Goal: Task Accomplishment & Management: Manage account settings

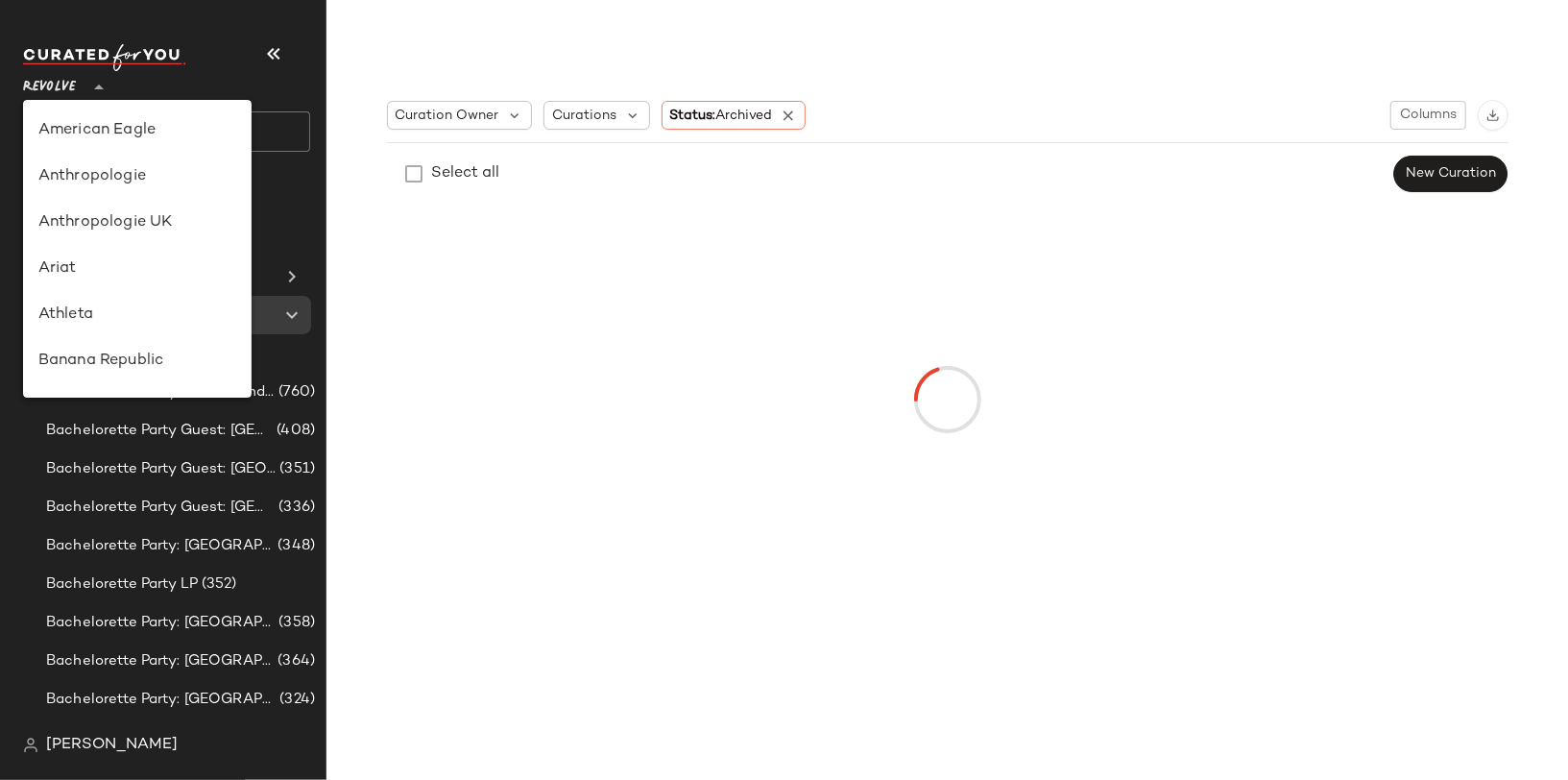
click at [61, 87] on span "Revolve" at bounding box center [49, 83] width 53 height 35
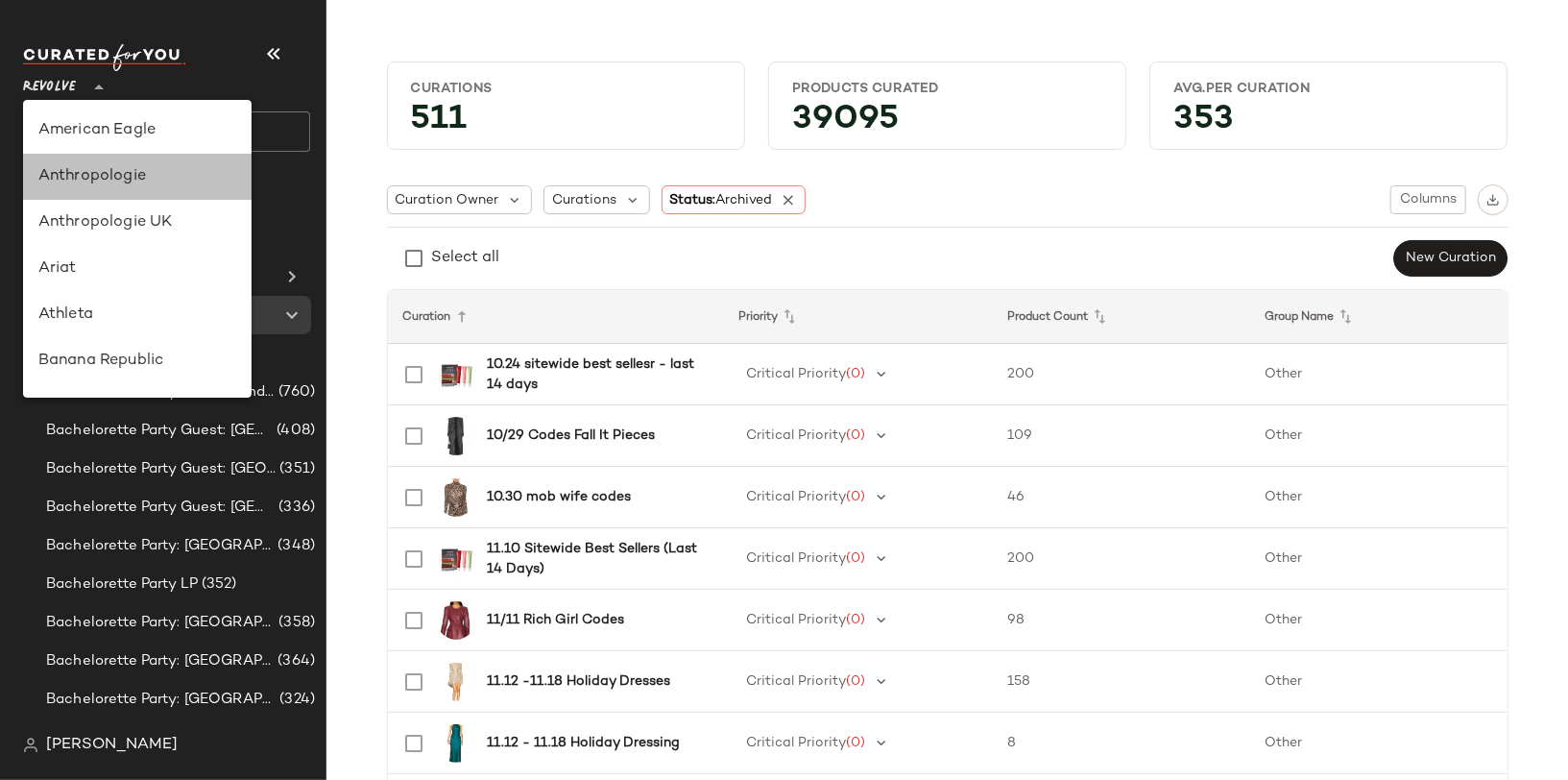
click at [103, 182] on div "Anthropologie" at bounding box center [137, 177] width 197 height 23
type input "**"
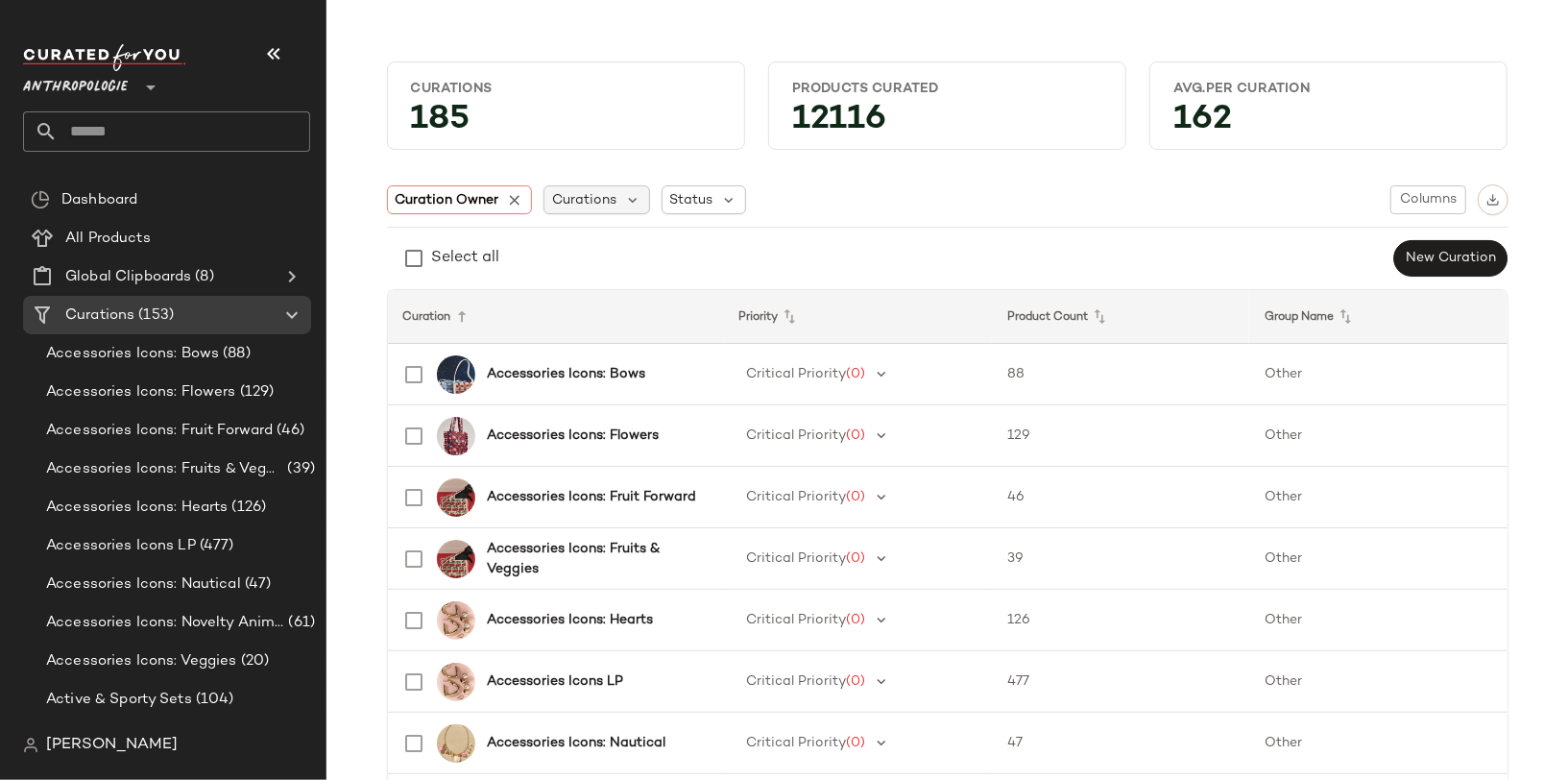
click at [568, 201] on span "Curations" at bounding box center [583, 199] width 64 height 20
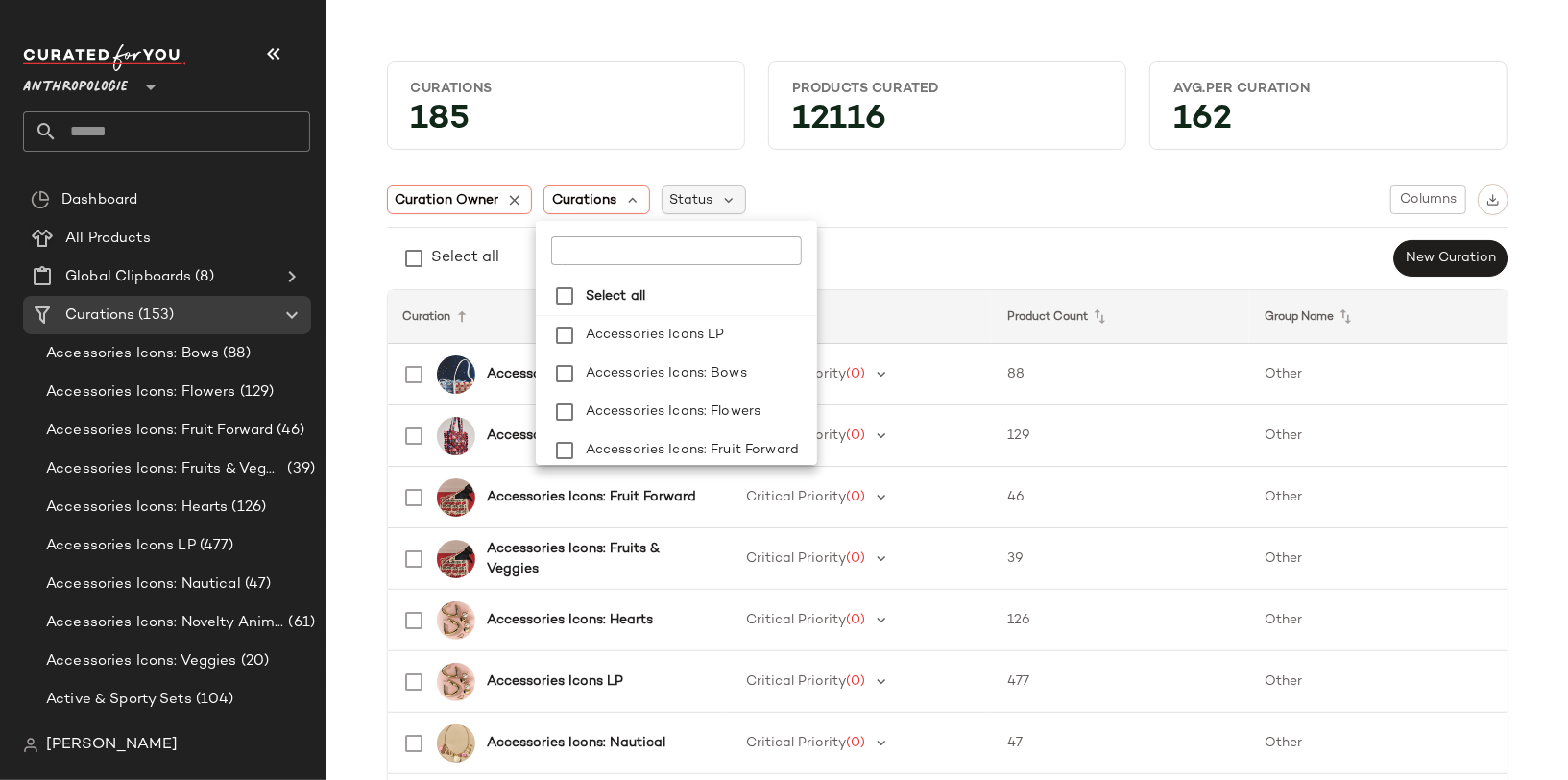
click at [673, 202] on span "Status" at bounding box center [691, 199] width 43 height 20
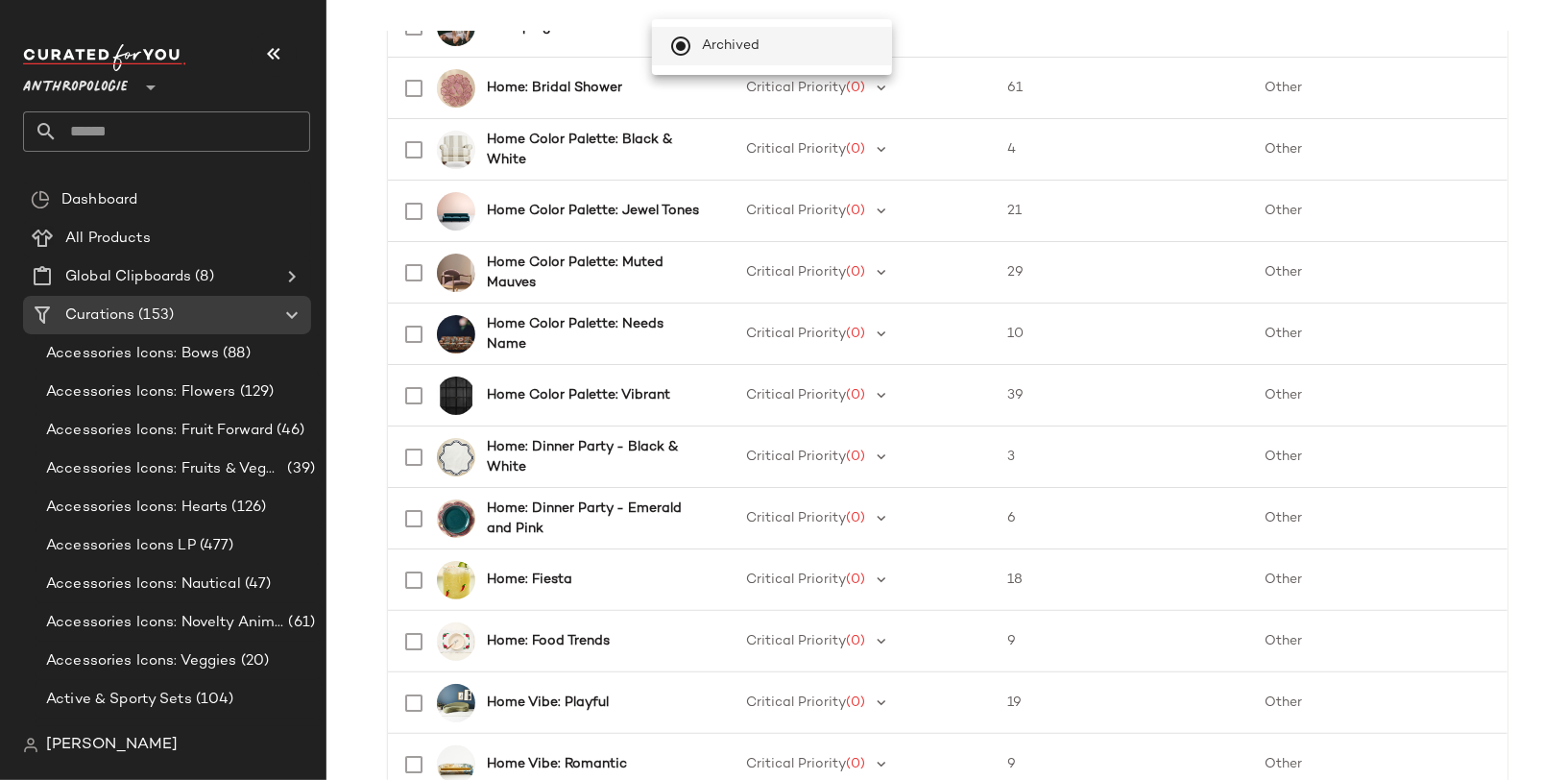
scroll to position [2070, 0]
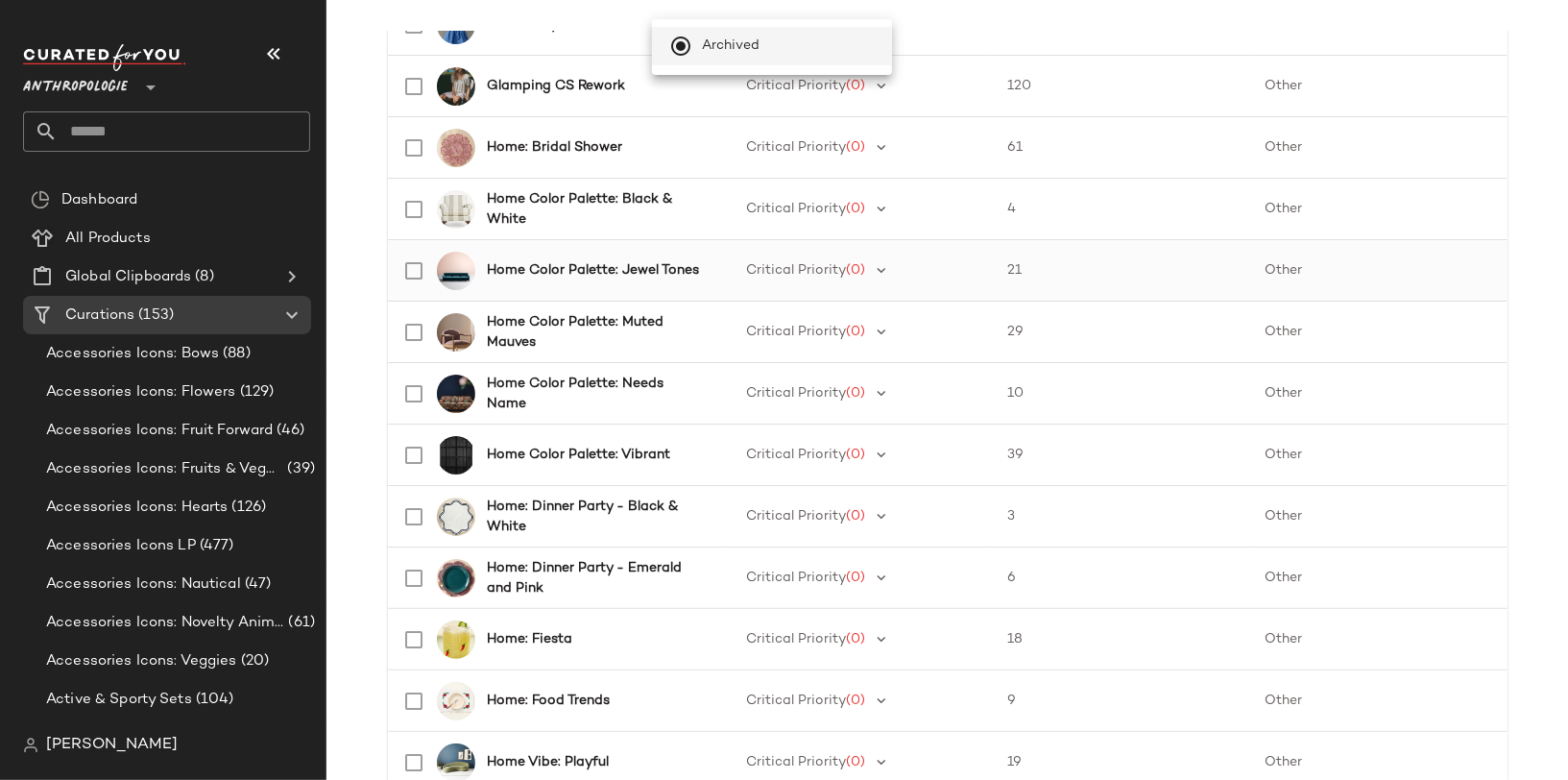
click at [658, 260] on b "Home Color Palette: Jewel Tones" at bounding box center [593, 270] width 212 height 20
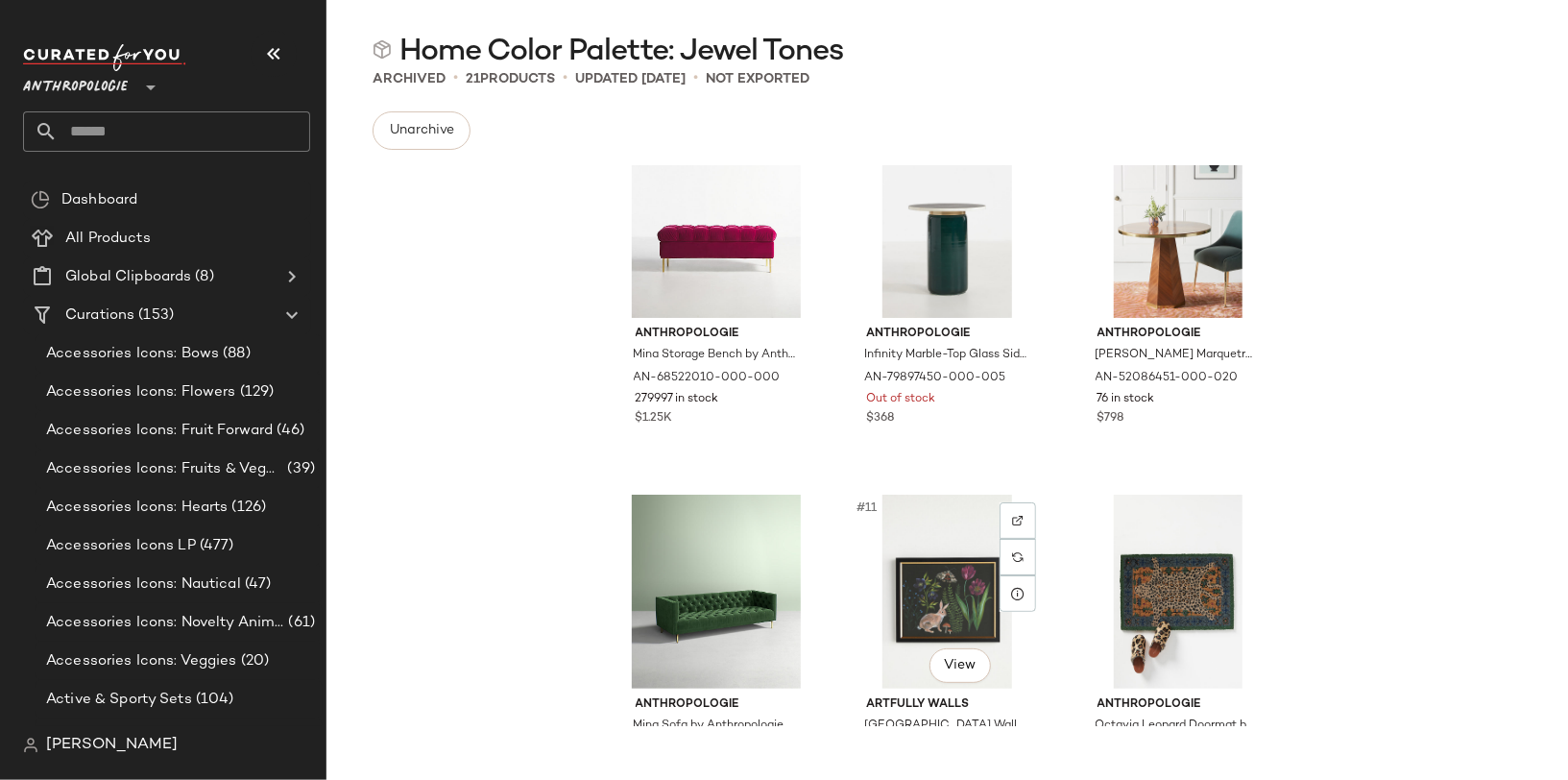
scroll to position [810, 0]
click at [439, 151] on div "Unarchive Anthropologie Mina Storage Bench by Anthropologie AN-68522010-000-000…" at bounding box center [947, 486] width 1242 height 749
click at [439, 147] on button "Unarchive" at bounding box center [422, 131] width 98 height 39
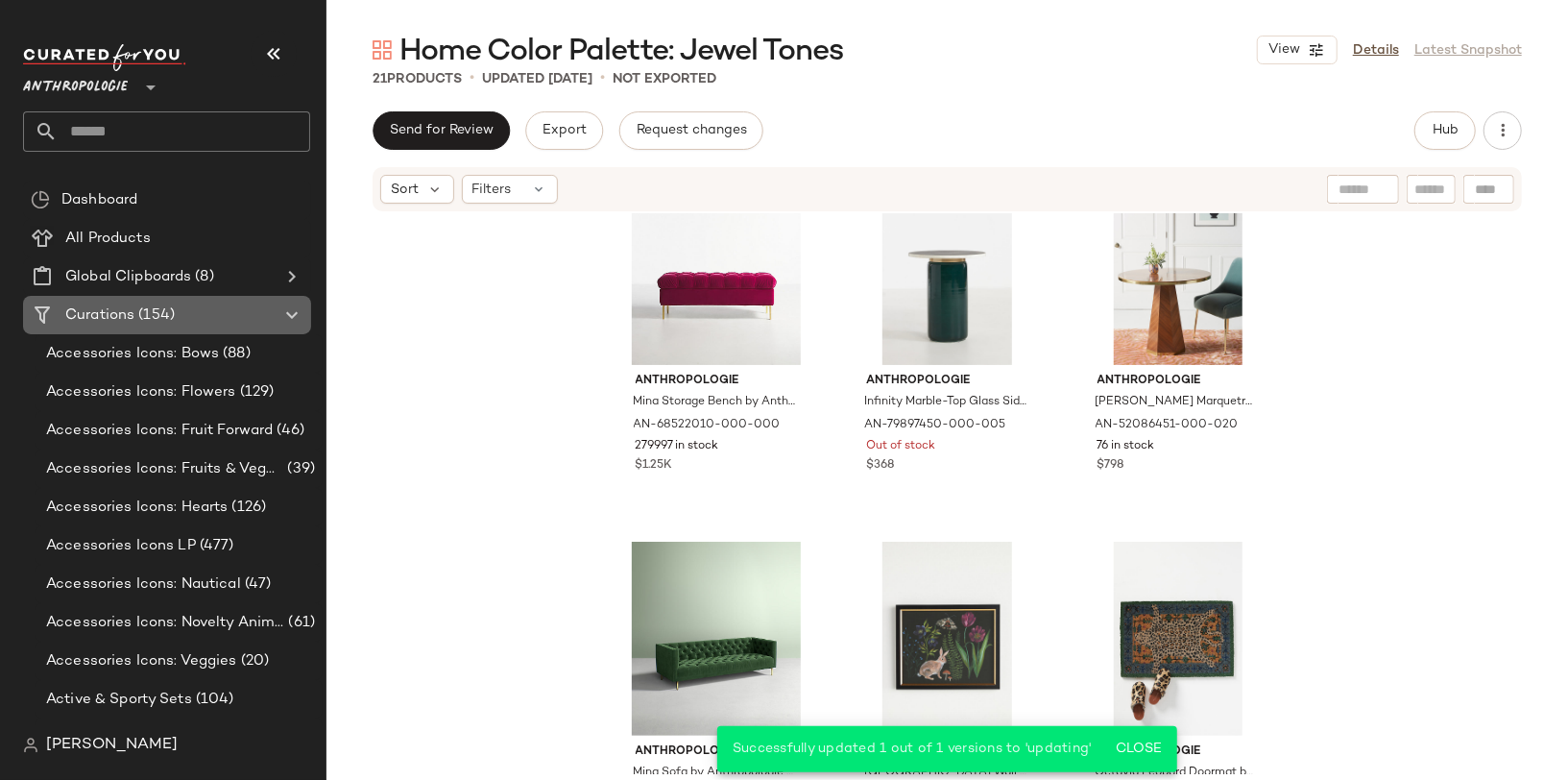
click at [215, 324] on div "Curations (154)" at bounding box center [167, 315] width 217 height 22
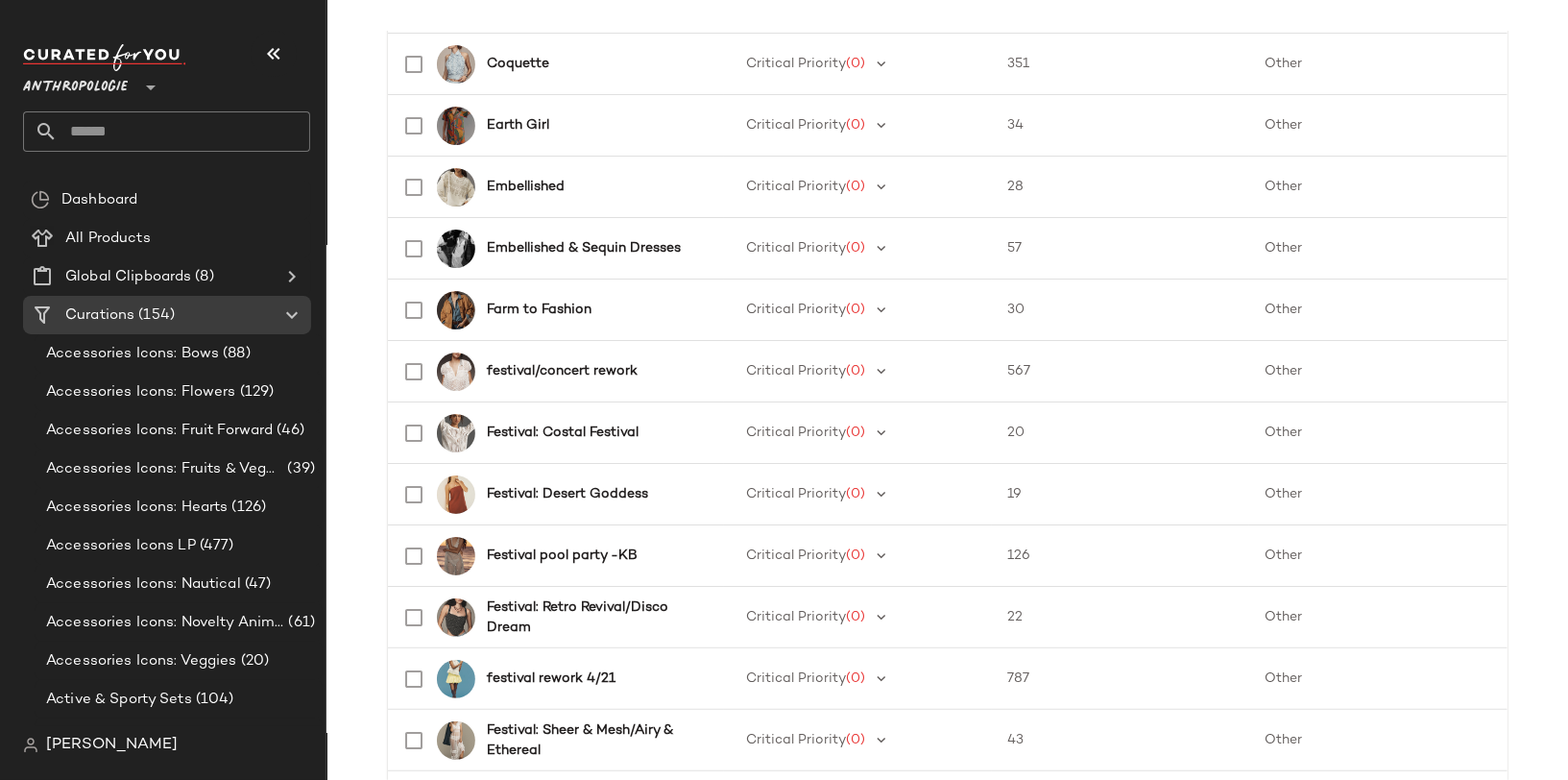
scroll to position [1191, 0]
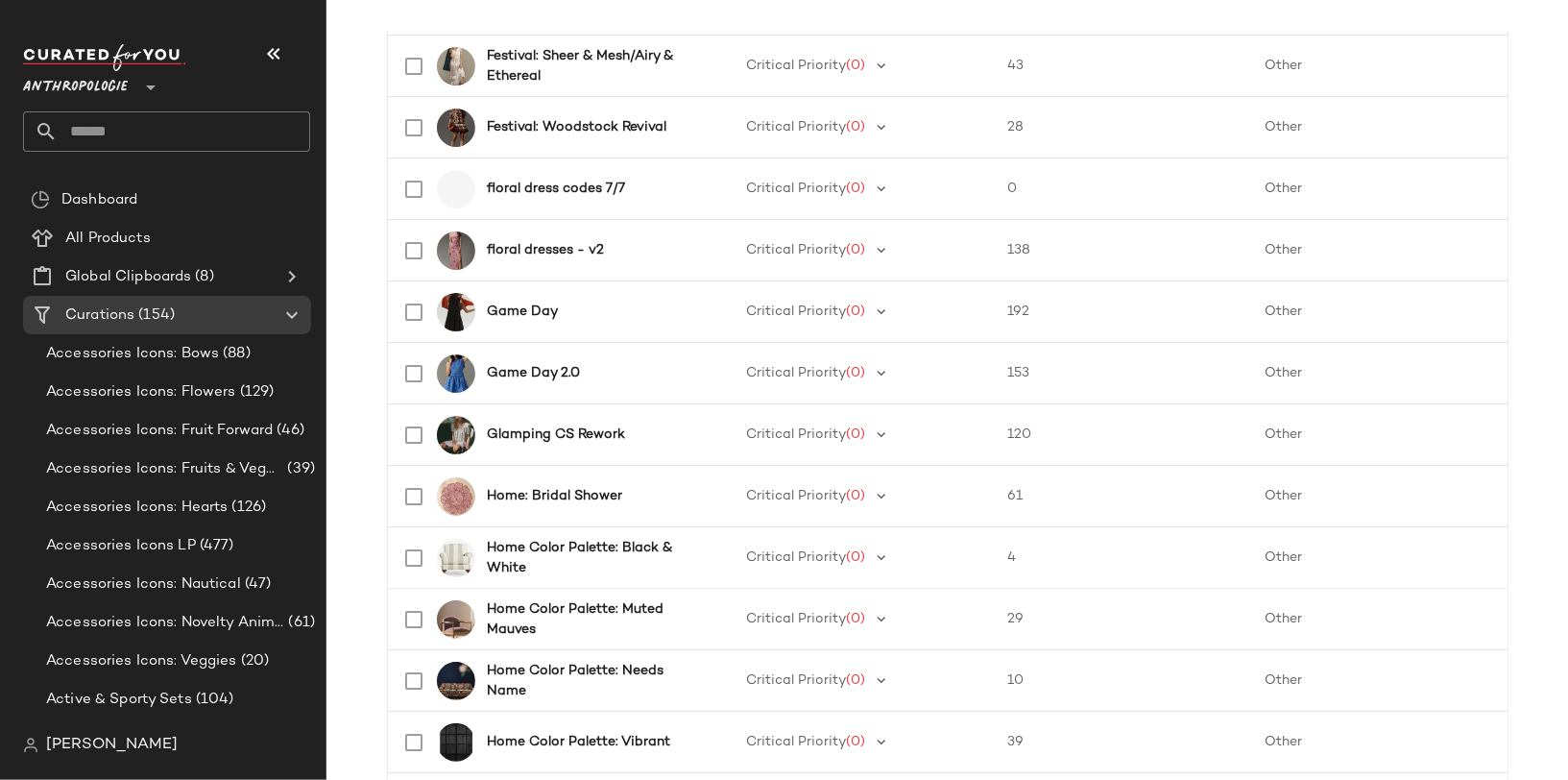
scroll to position [1786, 0]
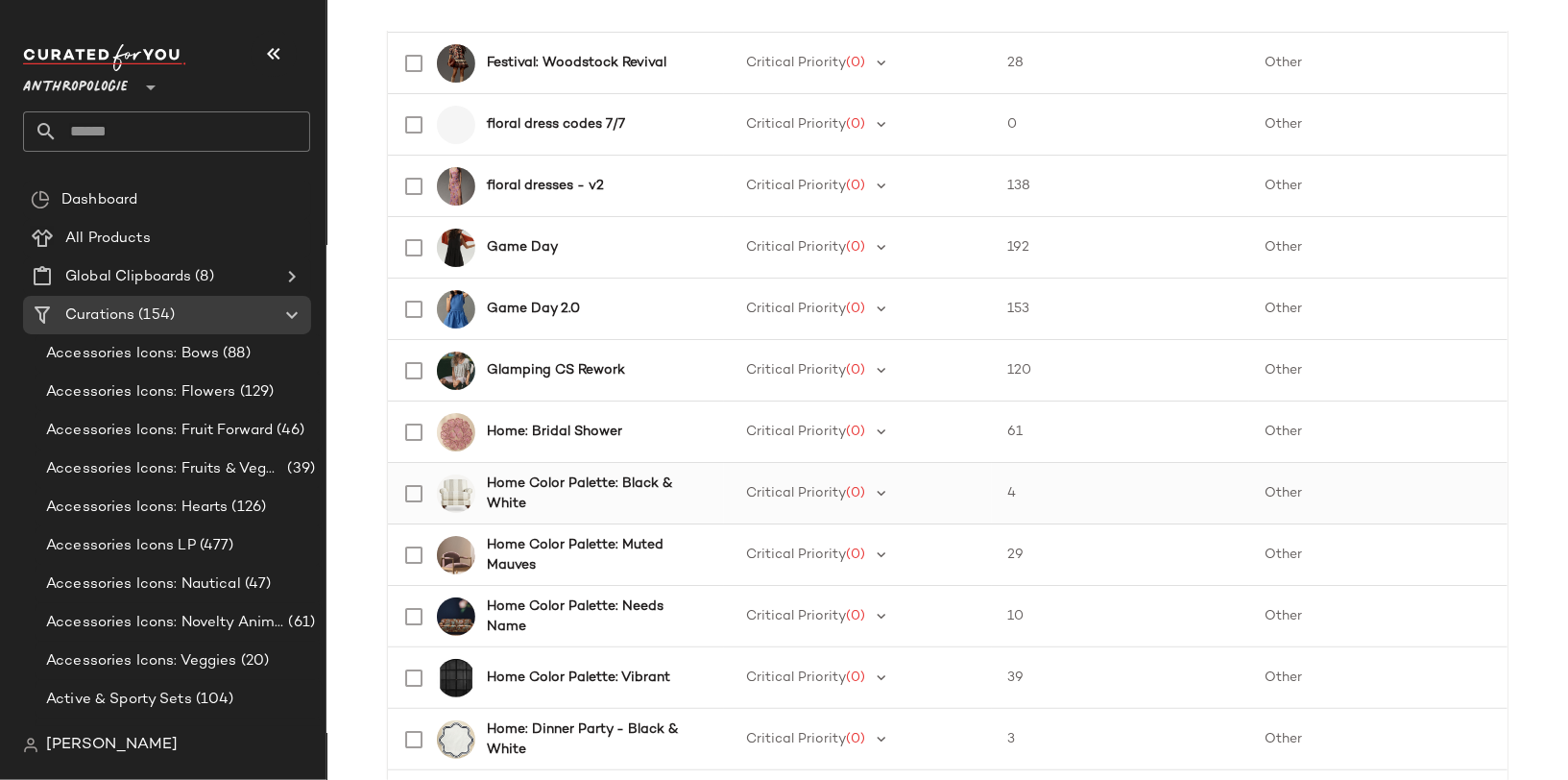
click at [625, 478] on b "Home Color Palette: Black & White" at bounding box center [594, 494] width 214 height 40
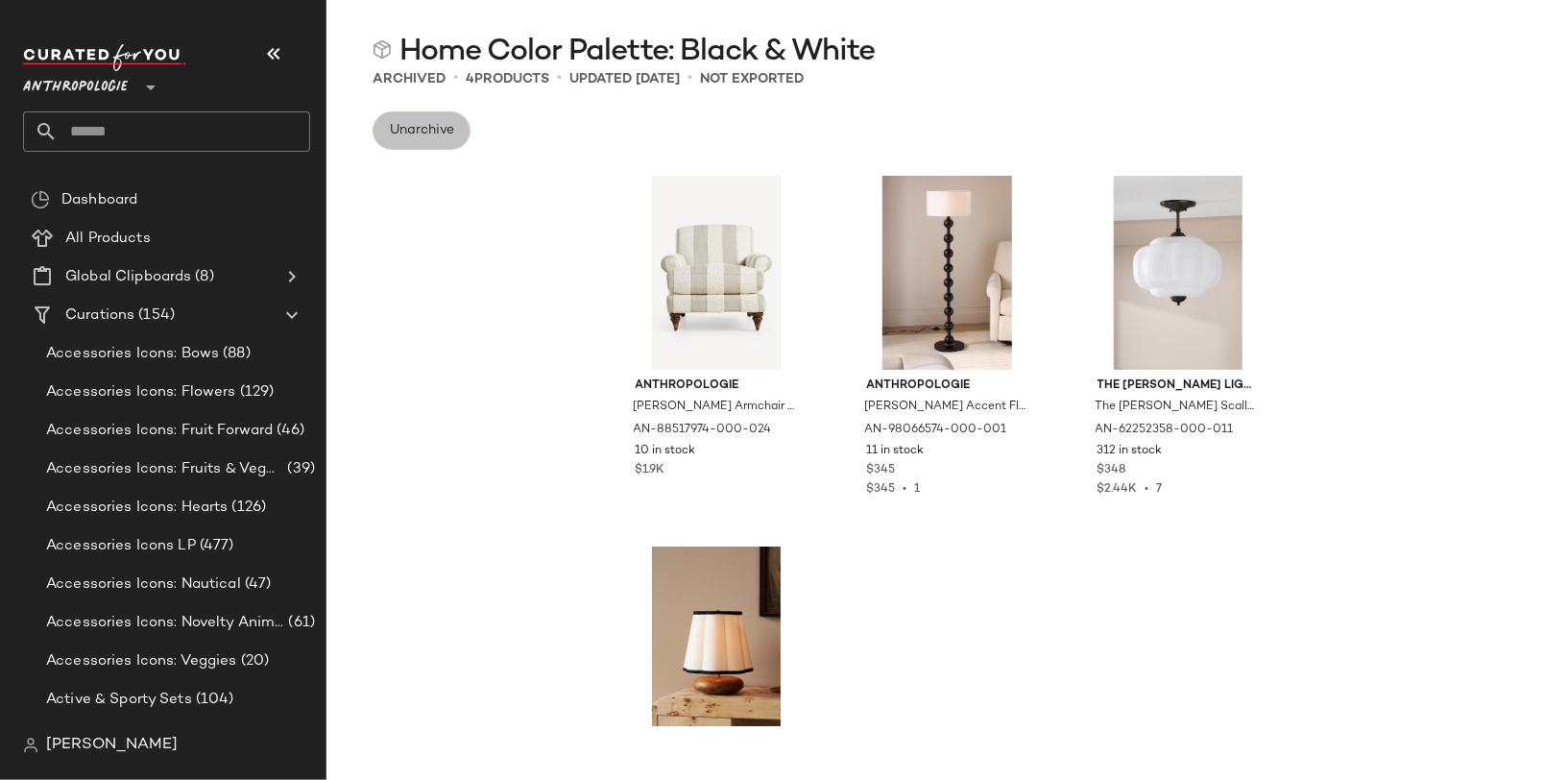
click at [432, 140] on button "Unarchive" at bounding box center [422, 131] width 98 height 39
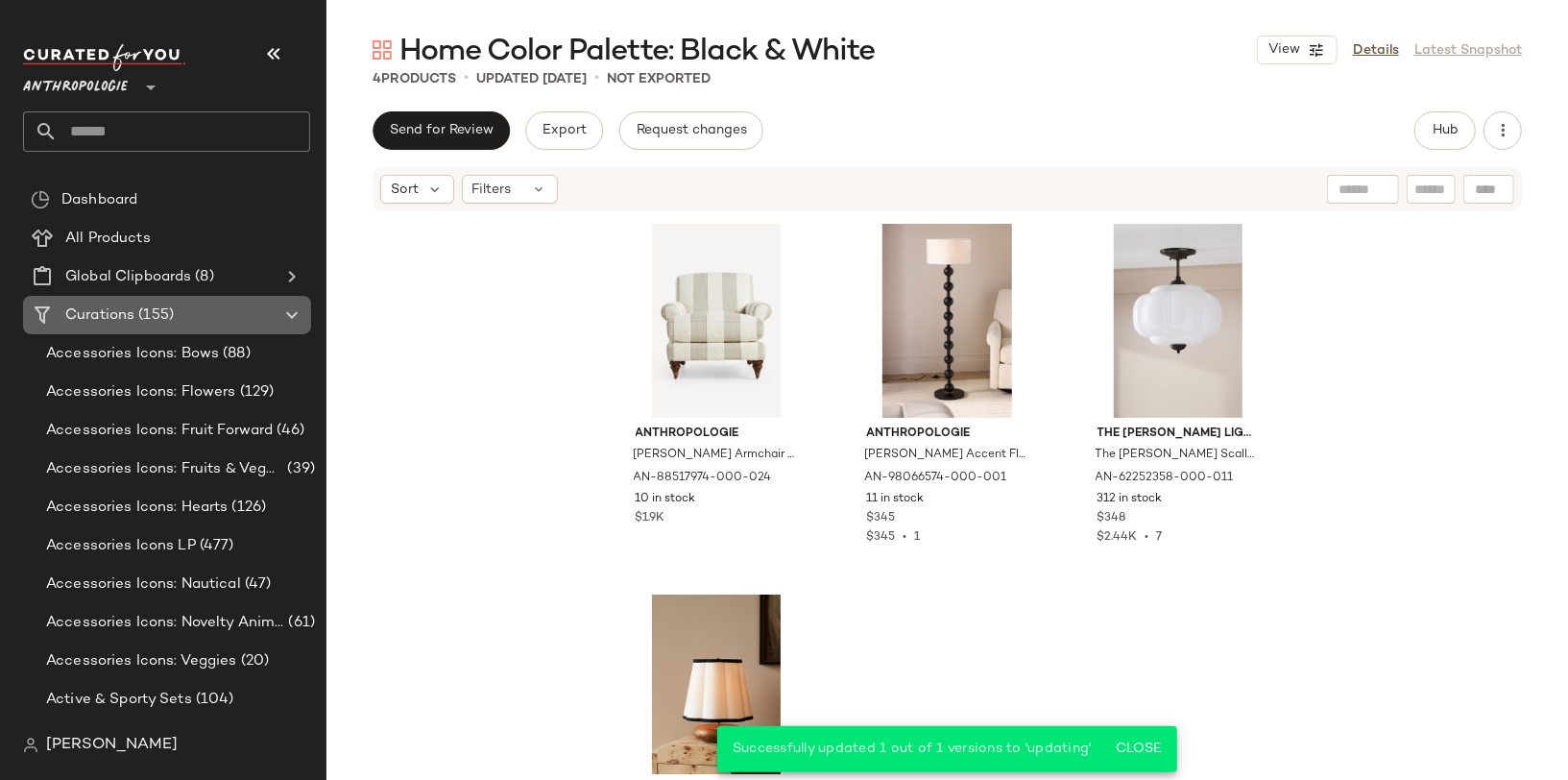
click at [214, 307] on div "Curations (155)" at bounding box center [167, 315] width 217 height 22
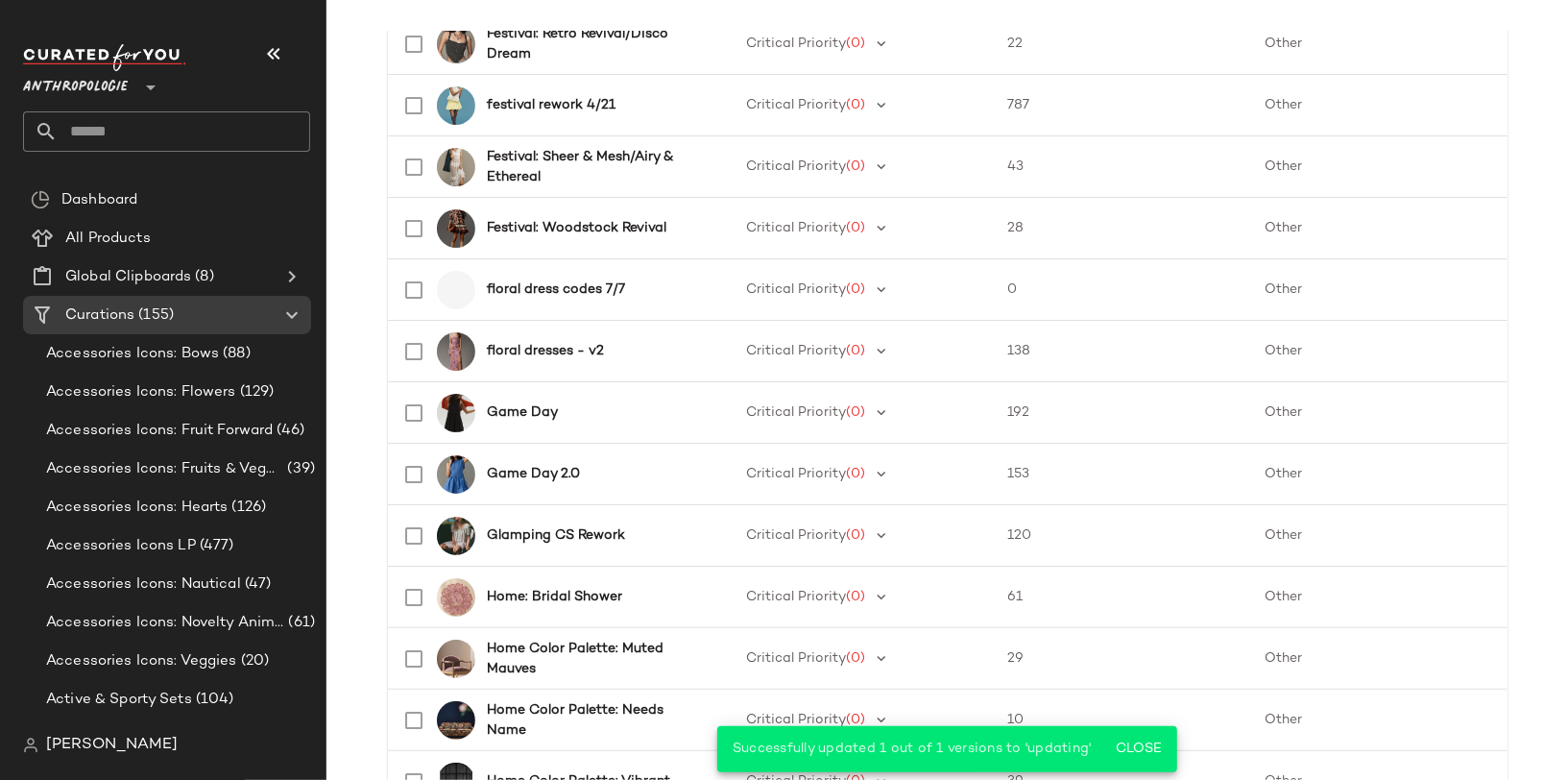
scroll to position [1624, 0]
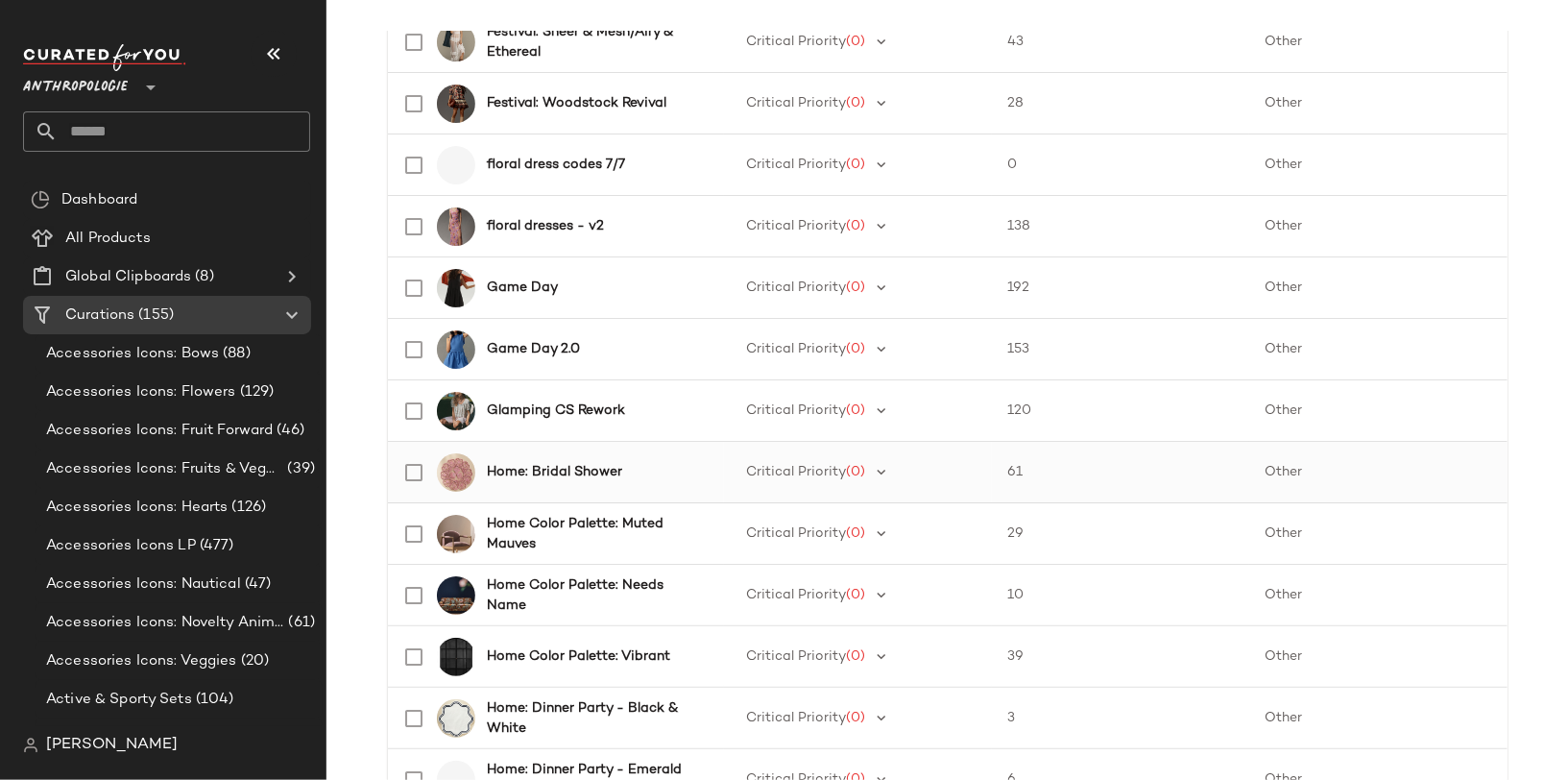
scroll to position [1753, 0]
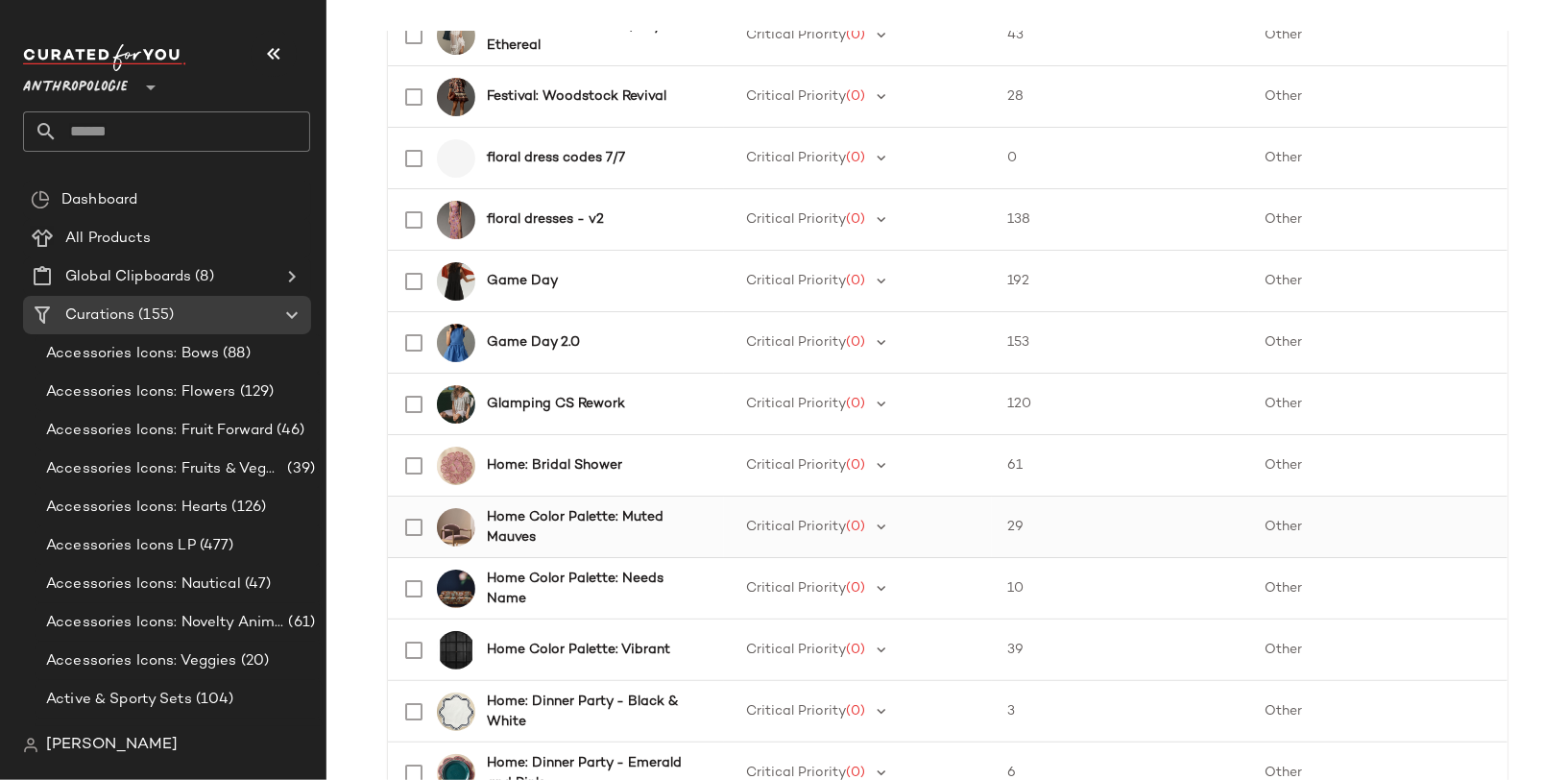
click at [630, 509] on b "Home Color Palette: Muted Mauves" at bounding box center [594, 528] width 214 height 40
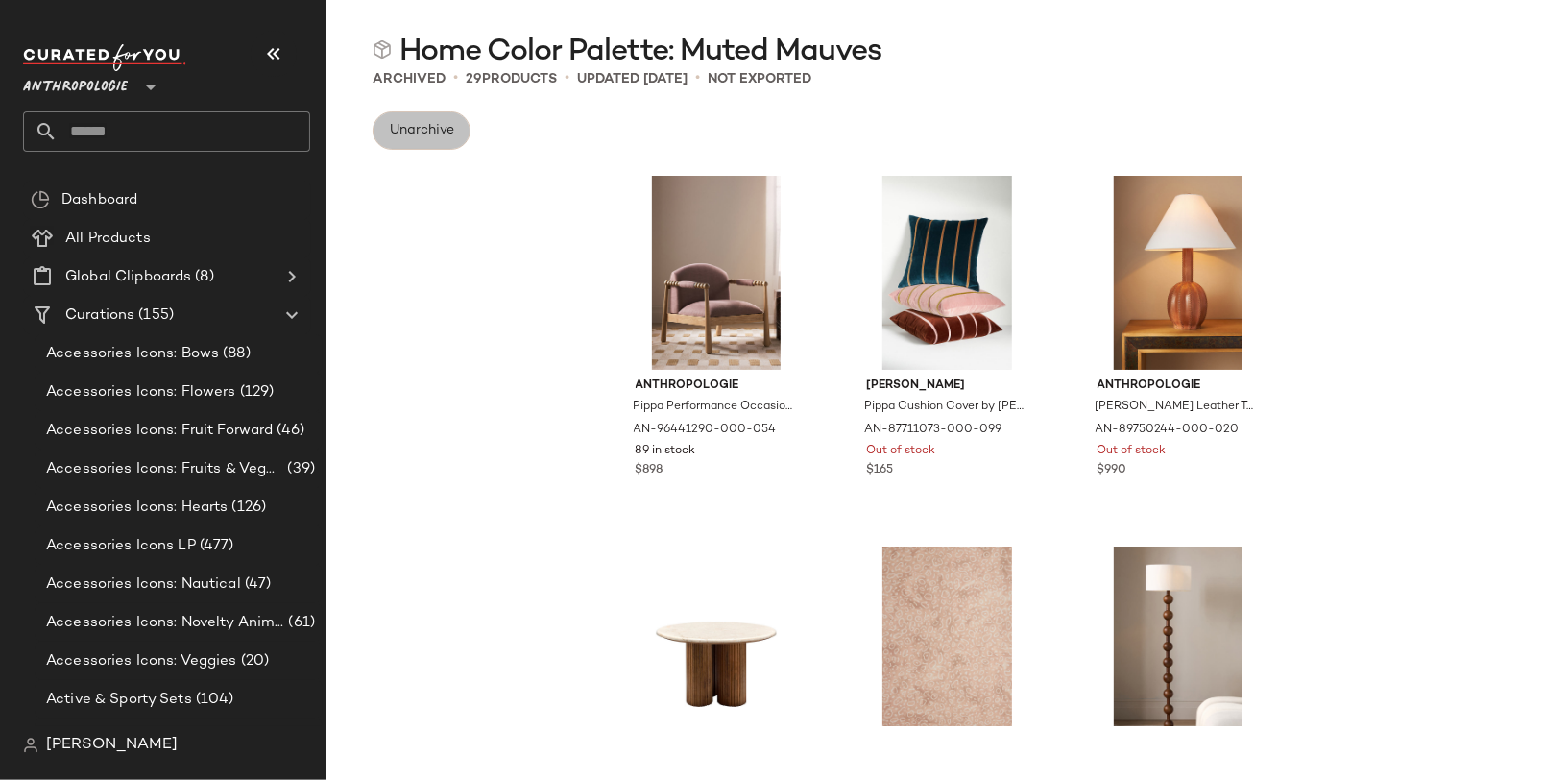
click at [409, 129] on span "Unarchive" at bounding box center [422, 131] width 65 height 15
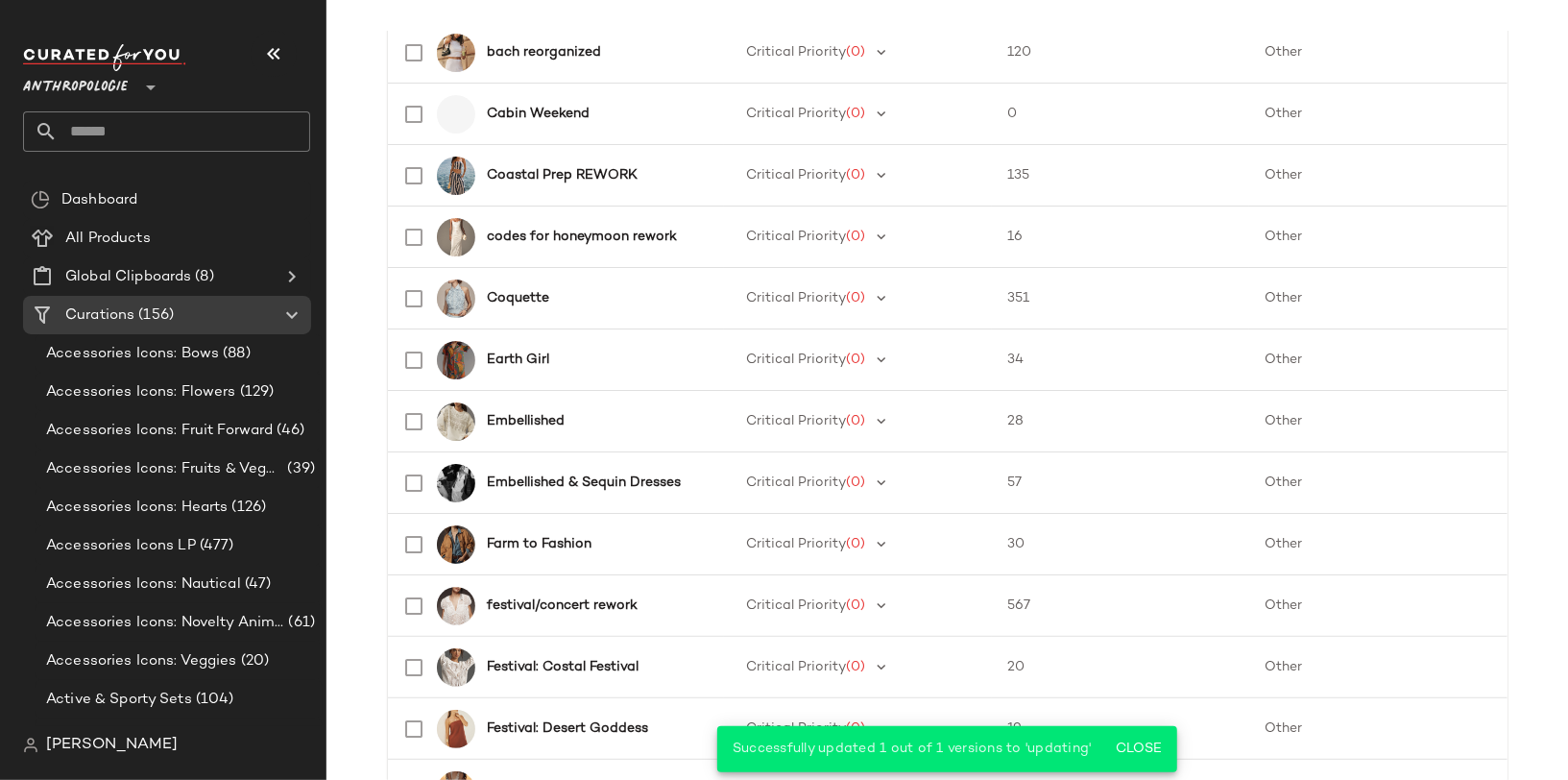
scroll to position [819, 0]
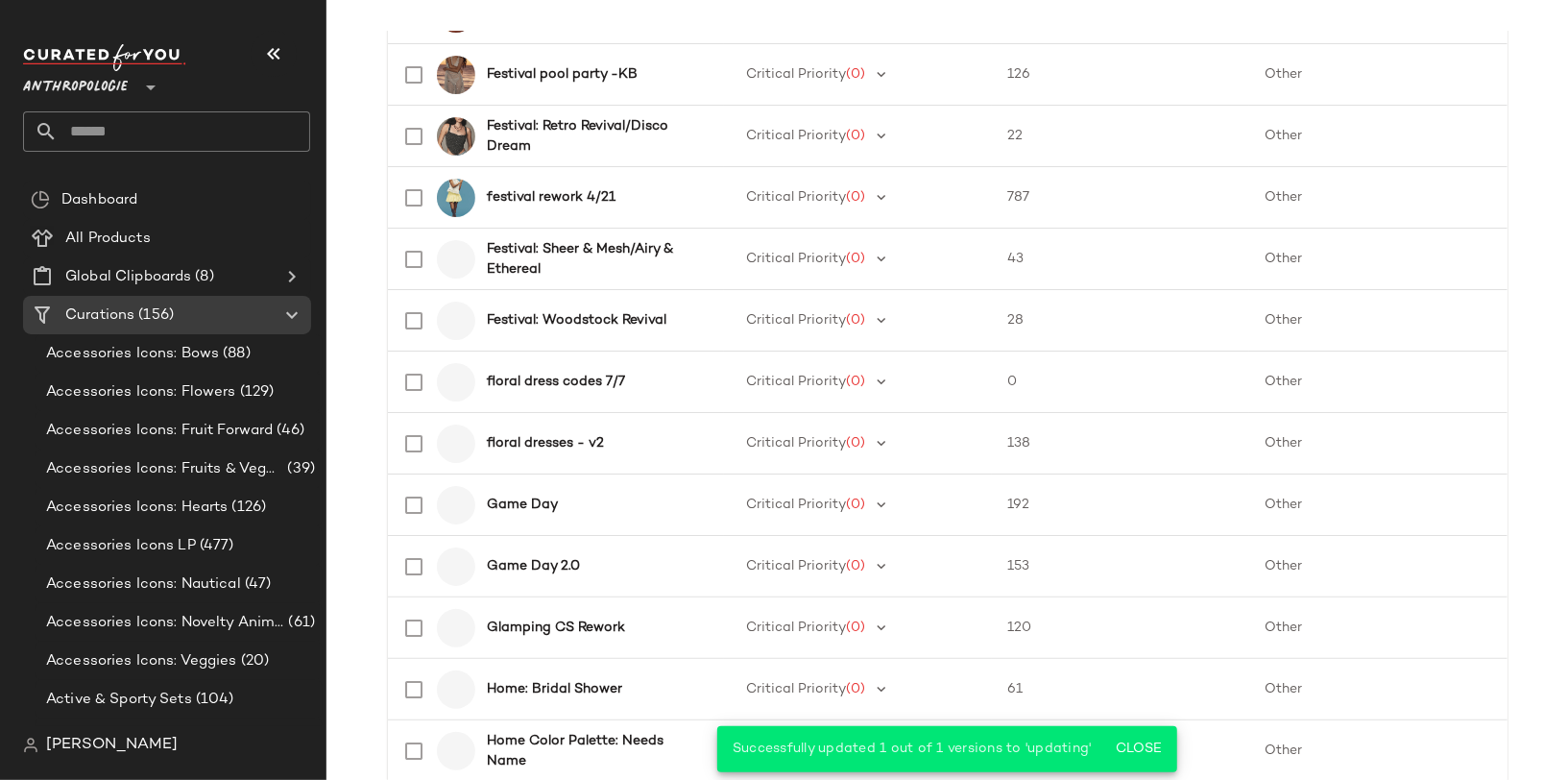
scroll to position [1847, 0]
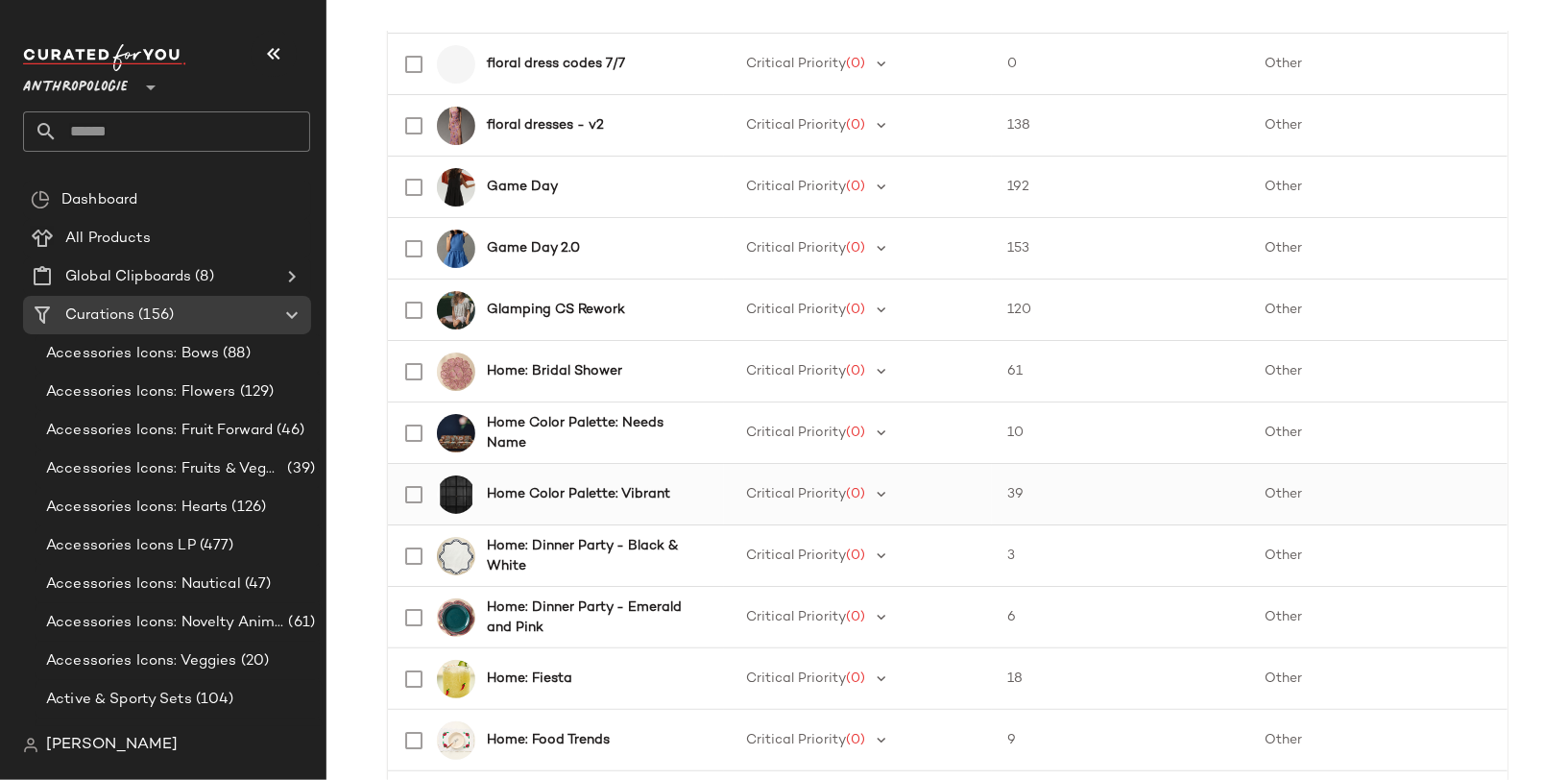
click at [622, 495] on b "Home Color Palette: Vibrant" at bounding box center [578, 494] width 183 height 20
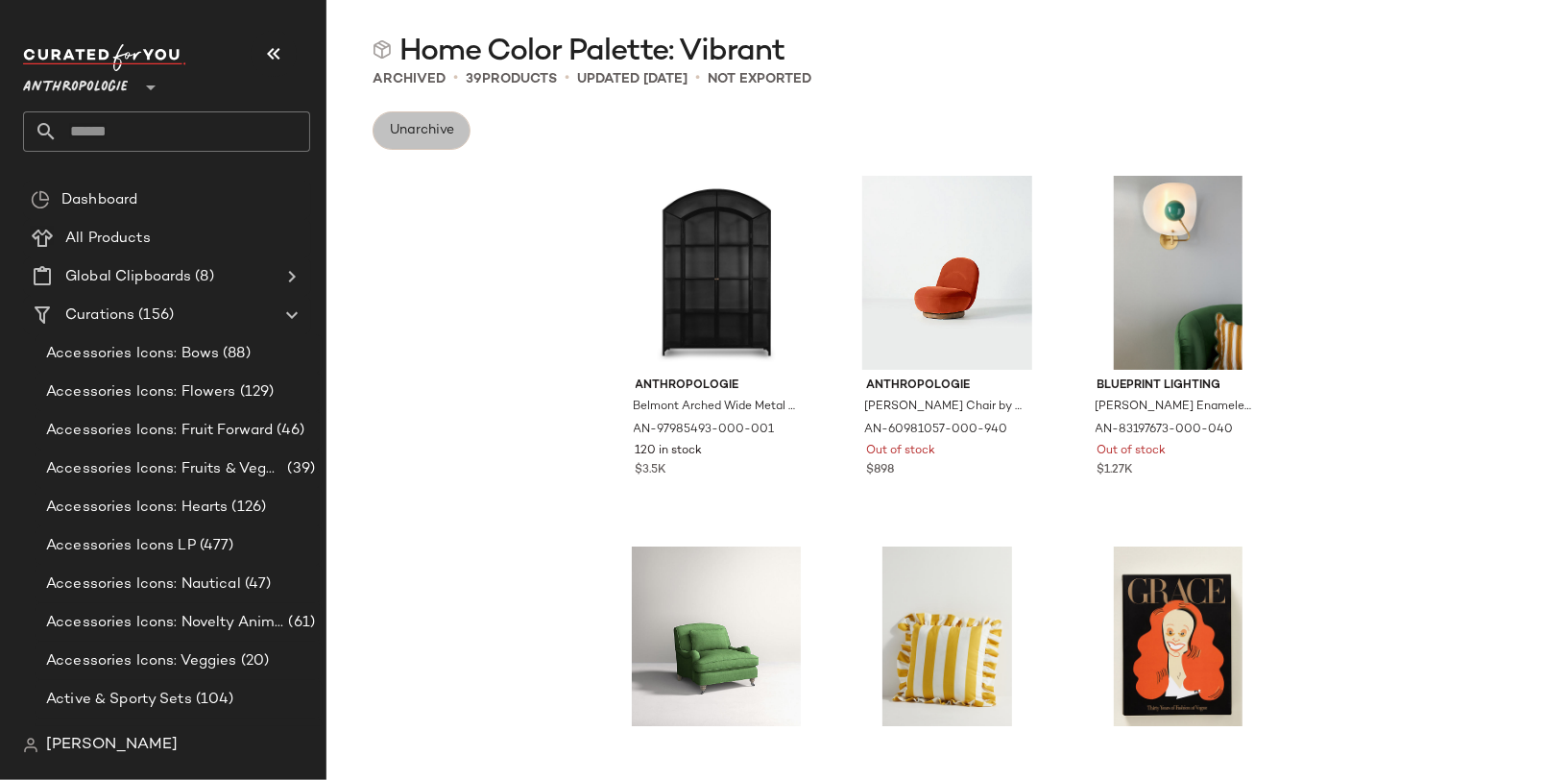
click at [435, 139] on button "Unarchive" at bounding box center [422, 131] width 98 height 39
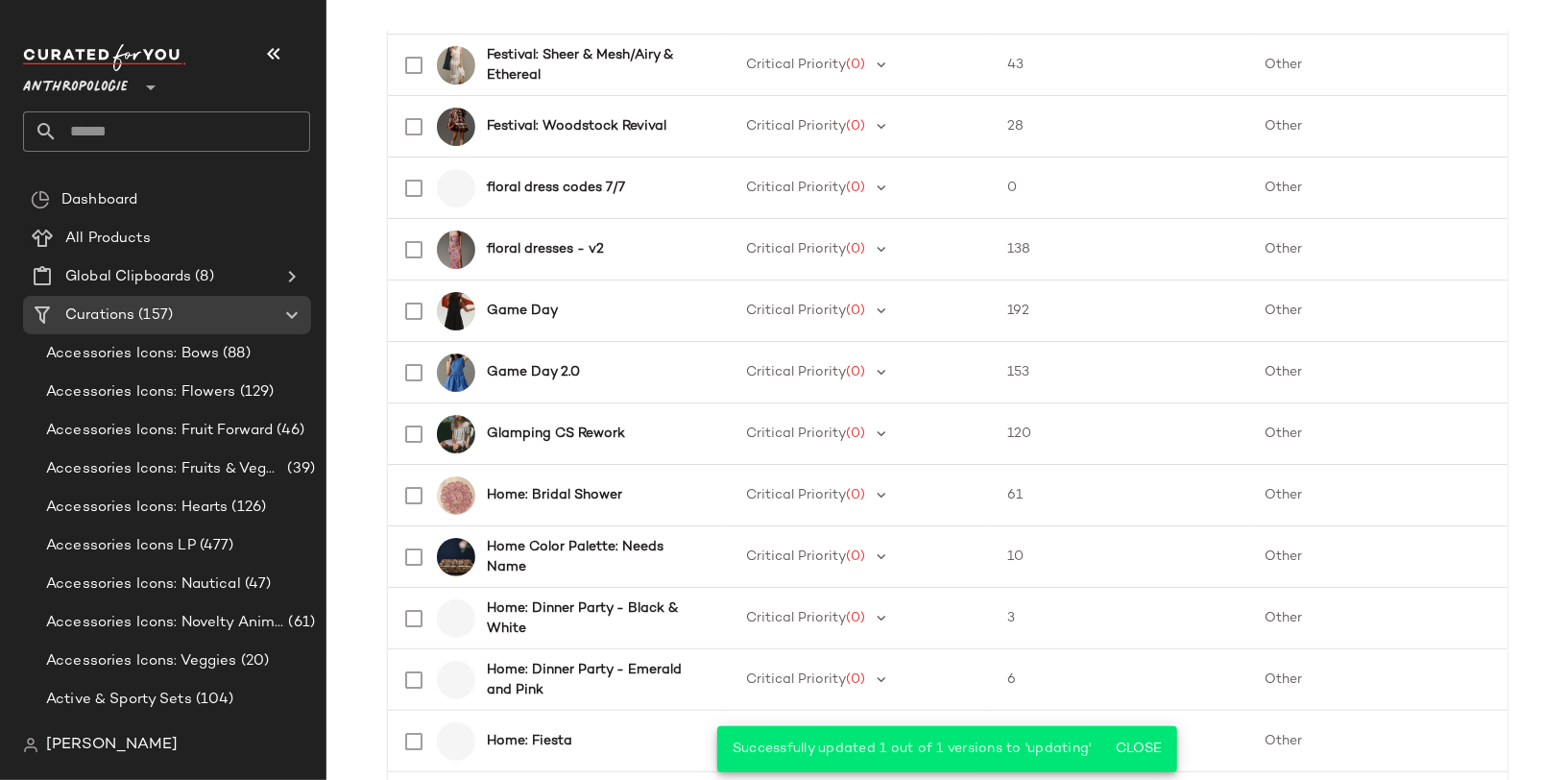
scroll to position [1822, 0]
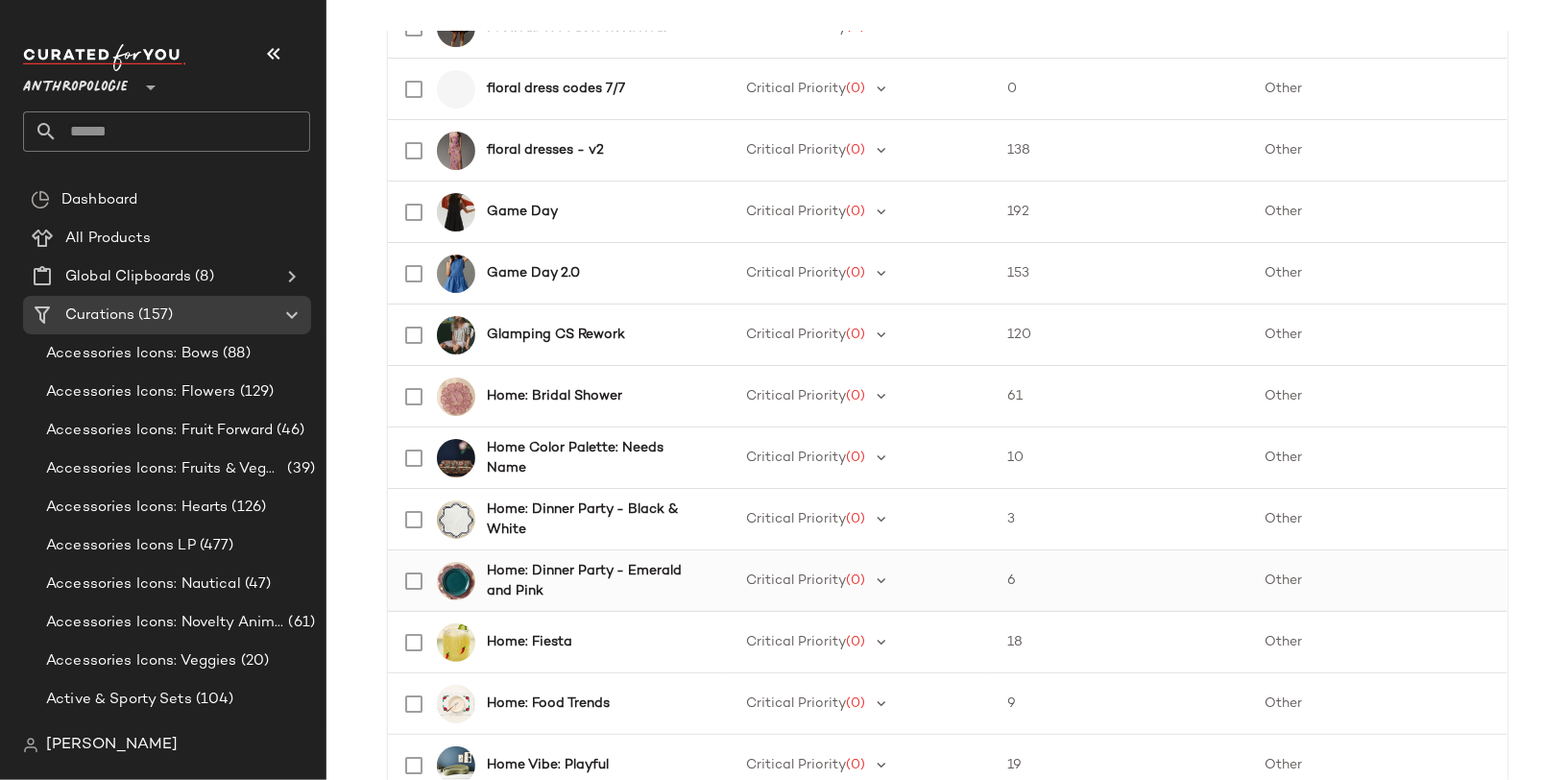
click at [651, 563] on b "Home: Dinner Party - Emerald and Pink" at bounding box center [594, 581] width 214 height 40
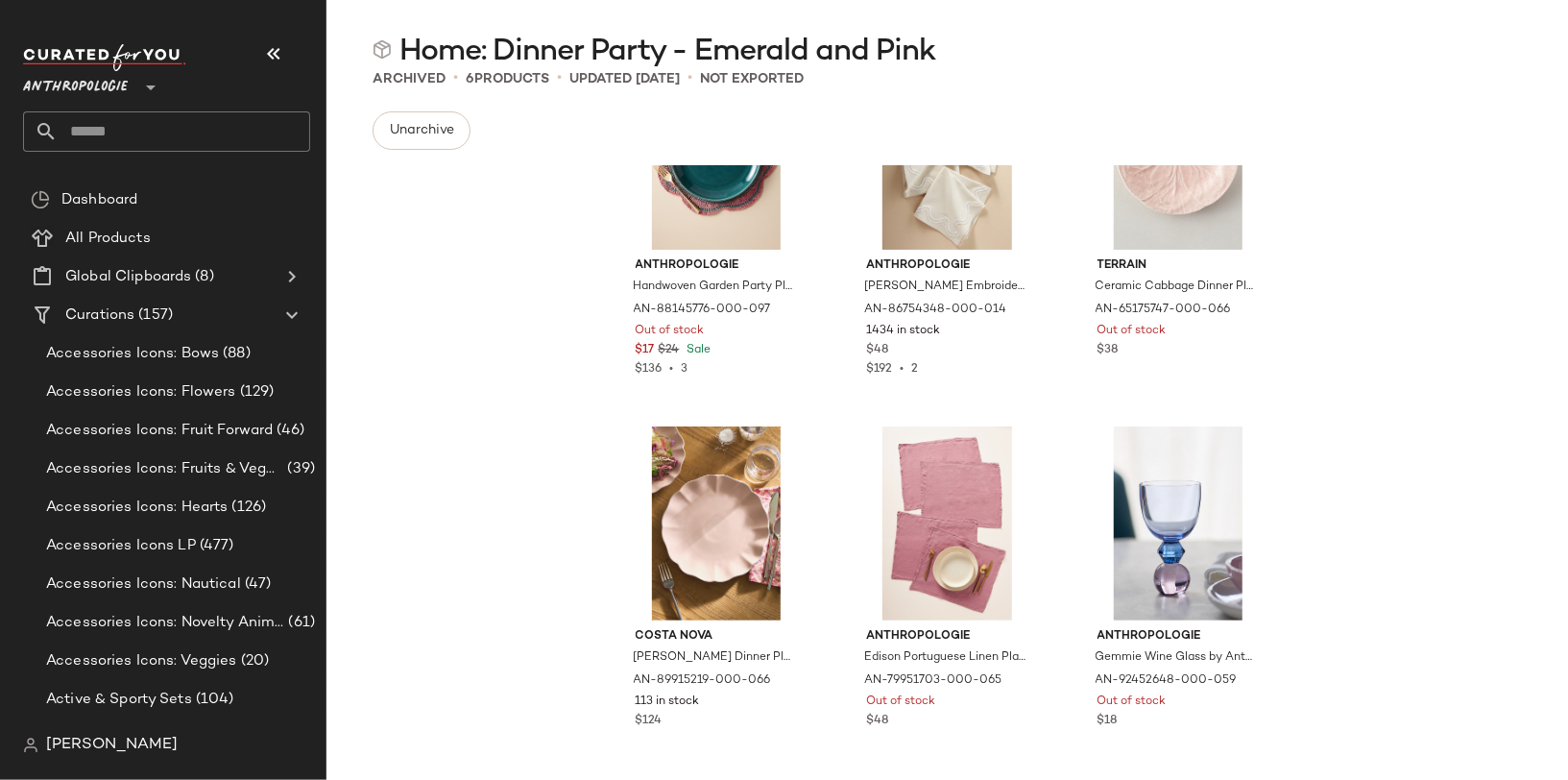
scroll to position [169, 0]
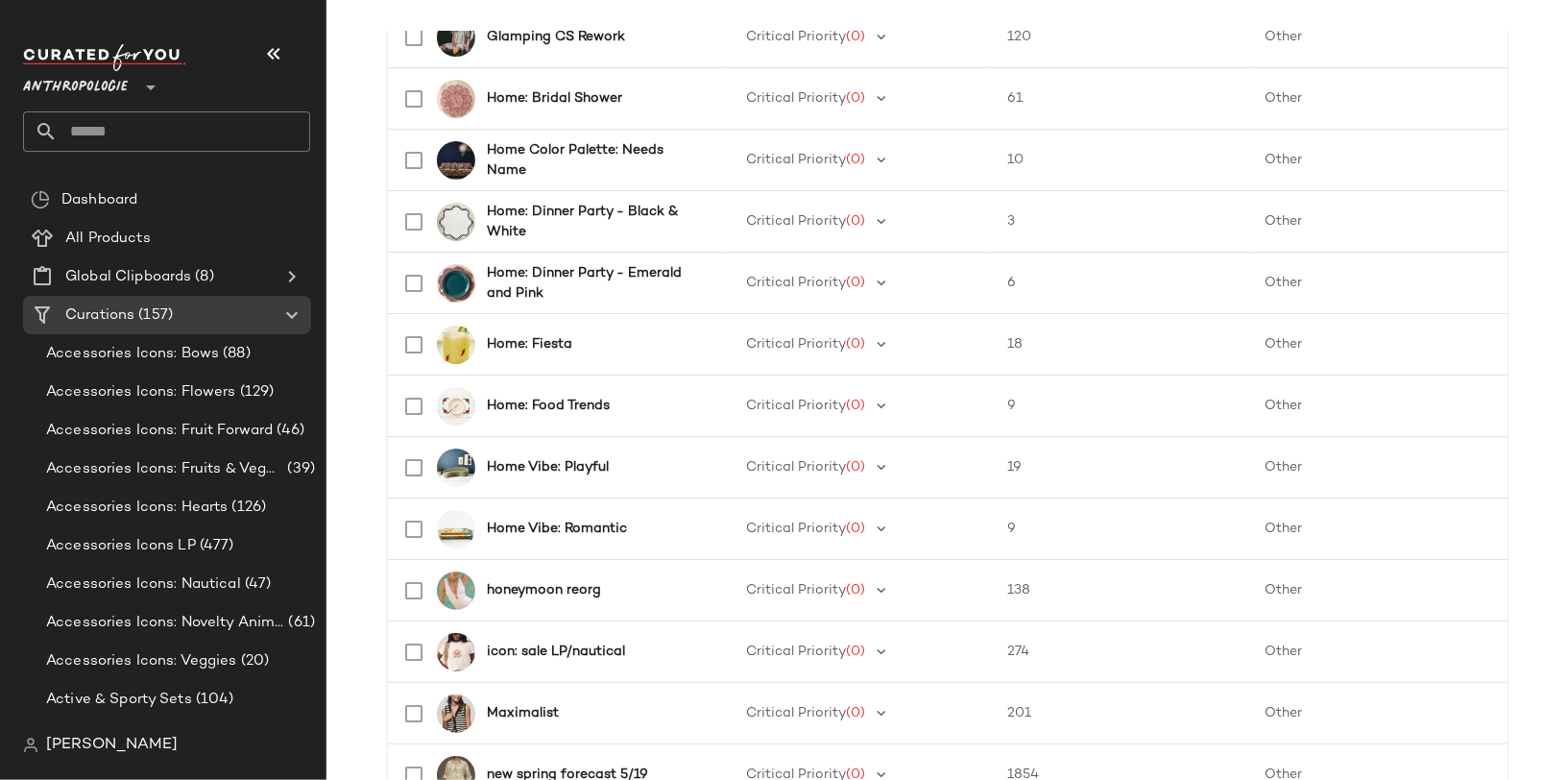
scroll to position [2122, 0]
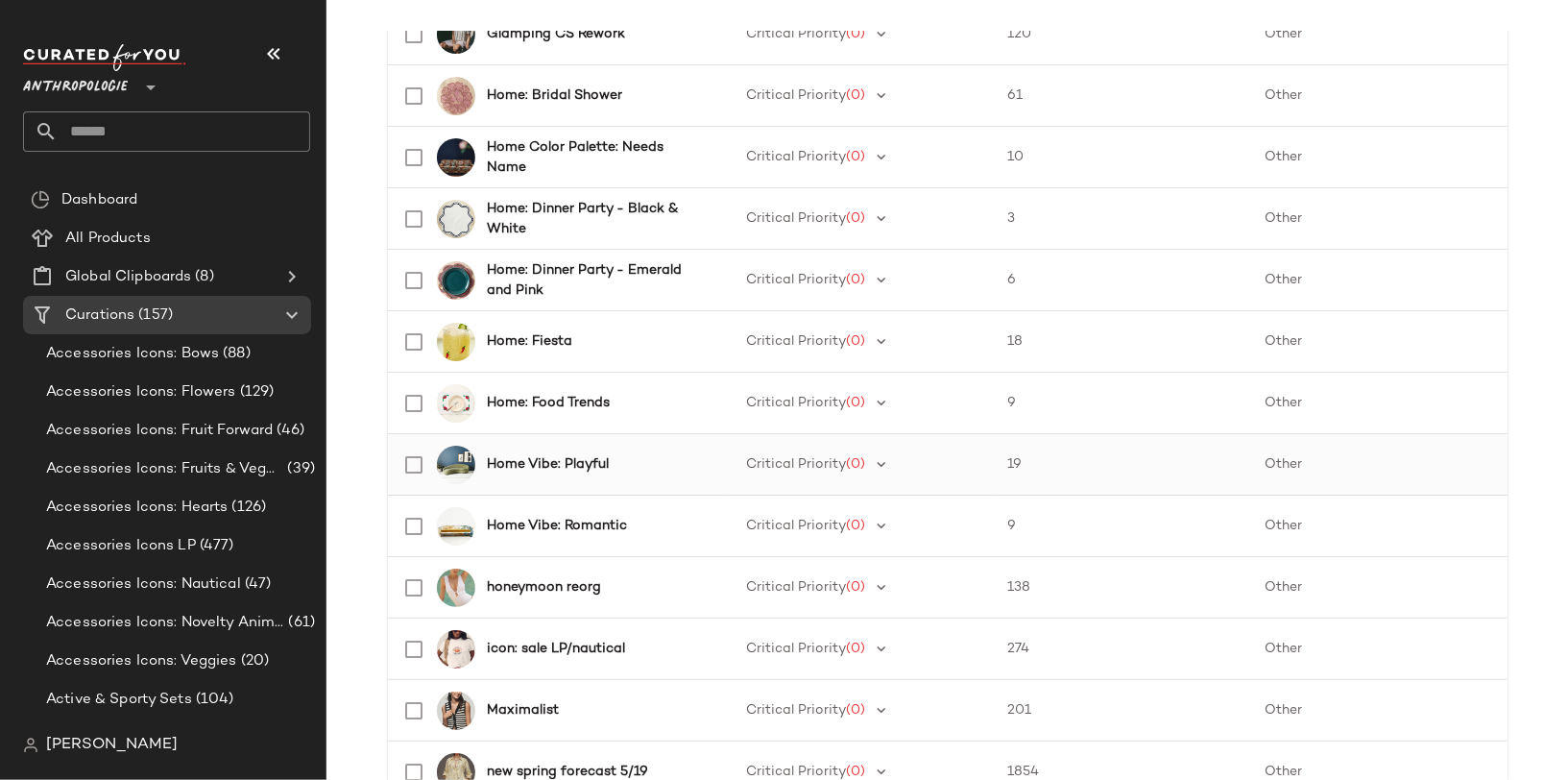
click at [565, 464] on b "Home Vibe: Playful" at bounding box center [548, 464] width 122 height 20
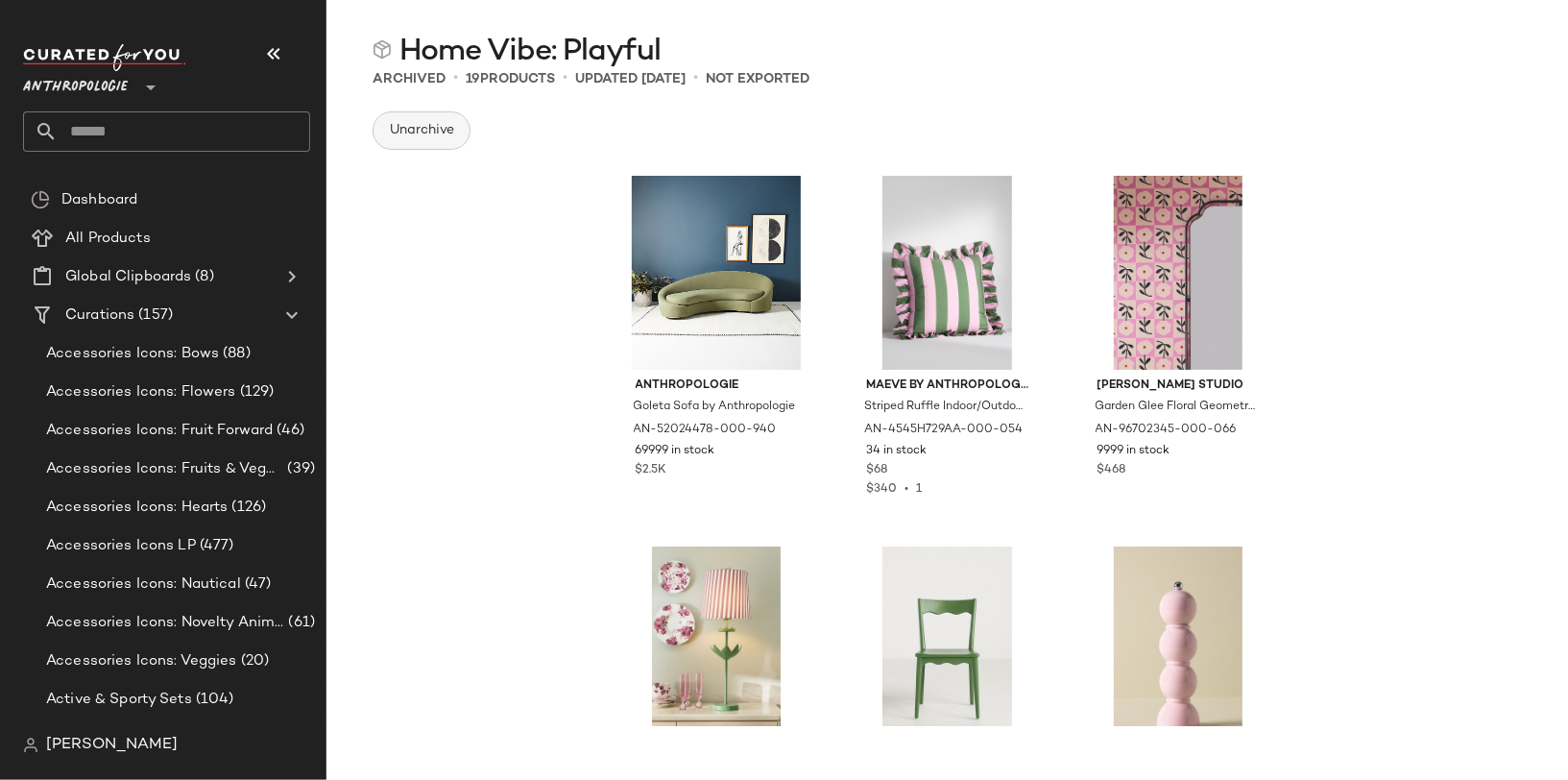
click at [415, 142] on button "Unarchive" at bounding box center [422, 131] width 98 height 39
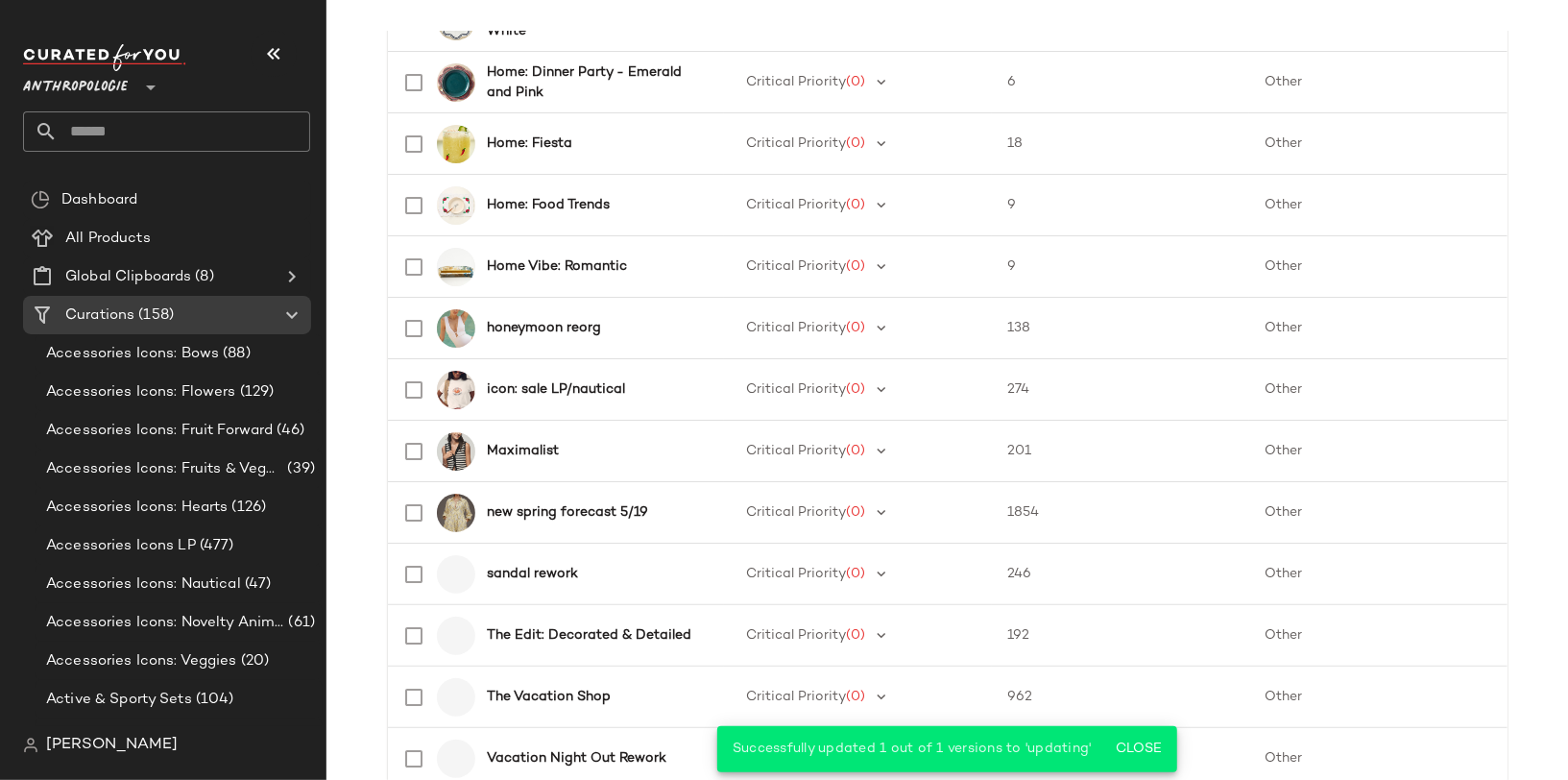
scroll to position [2366, 0]
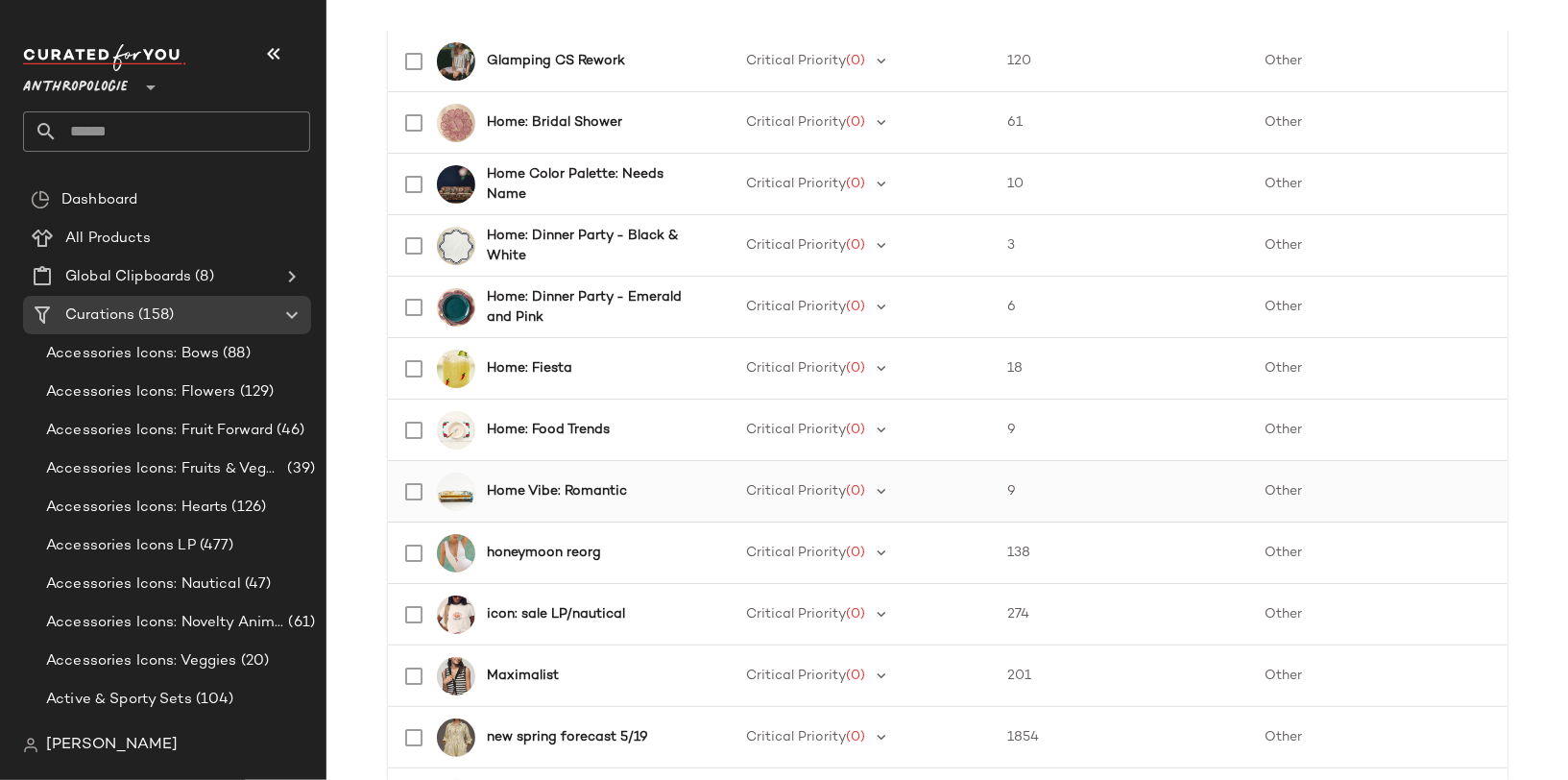
scroll to position [2091, 0]
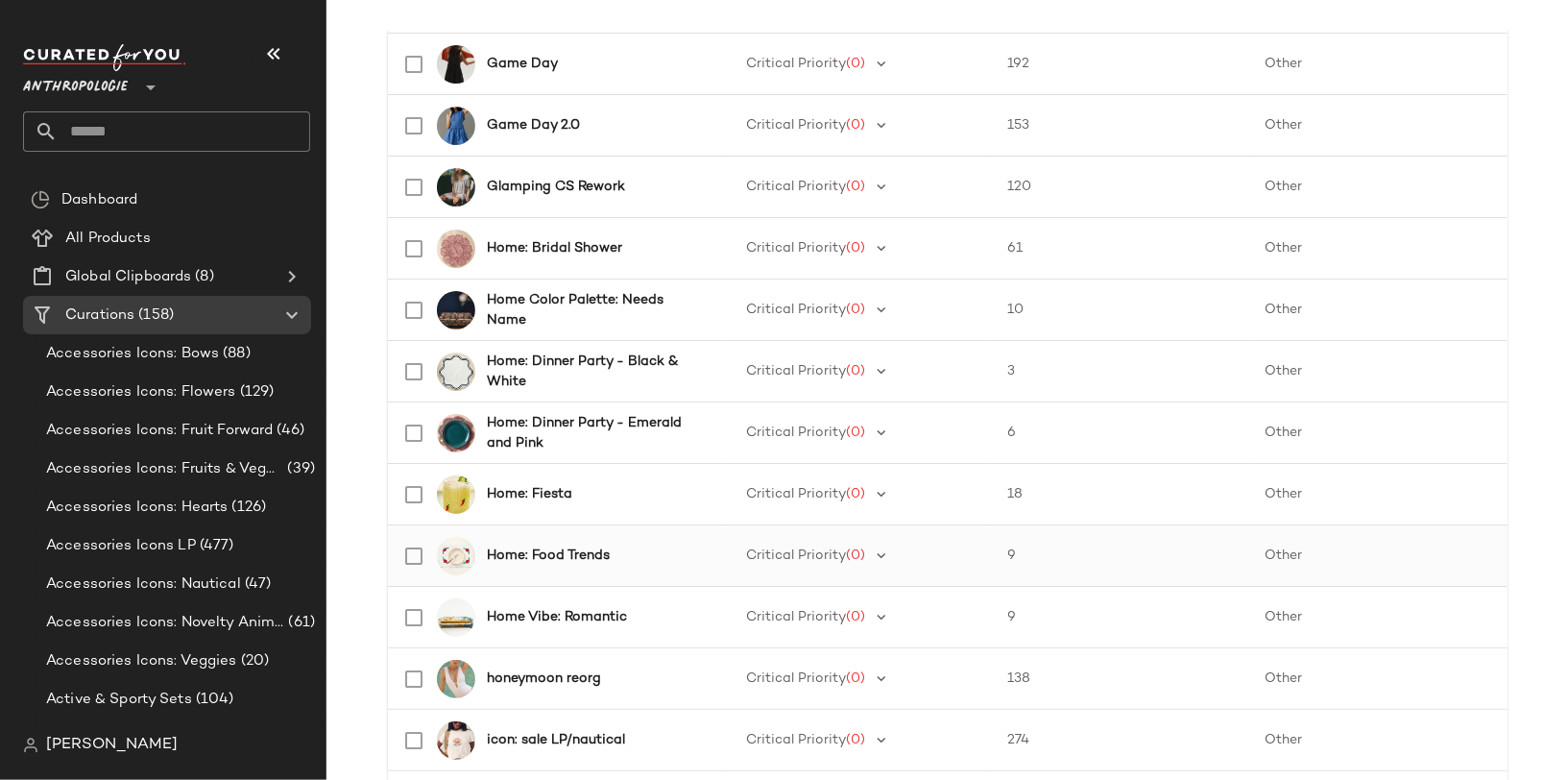
scroll to position [1968, 0]
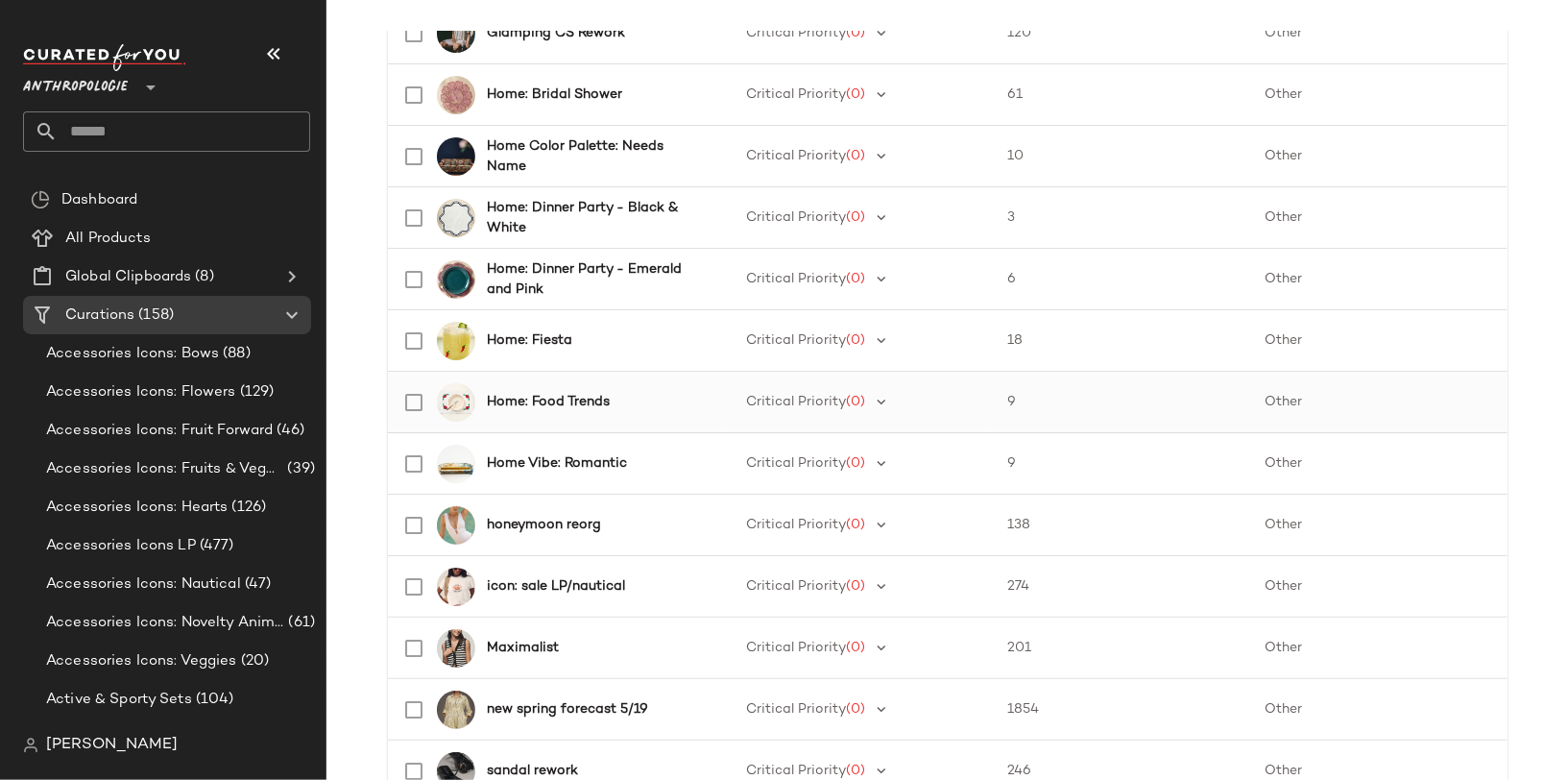
scroll to position [2124, 0]
click at [595, 459] on b "Home Vibe: Romantic" at bounding box center [557, 462] width 141 height 20
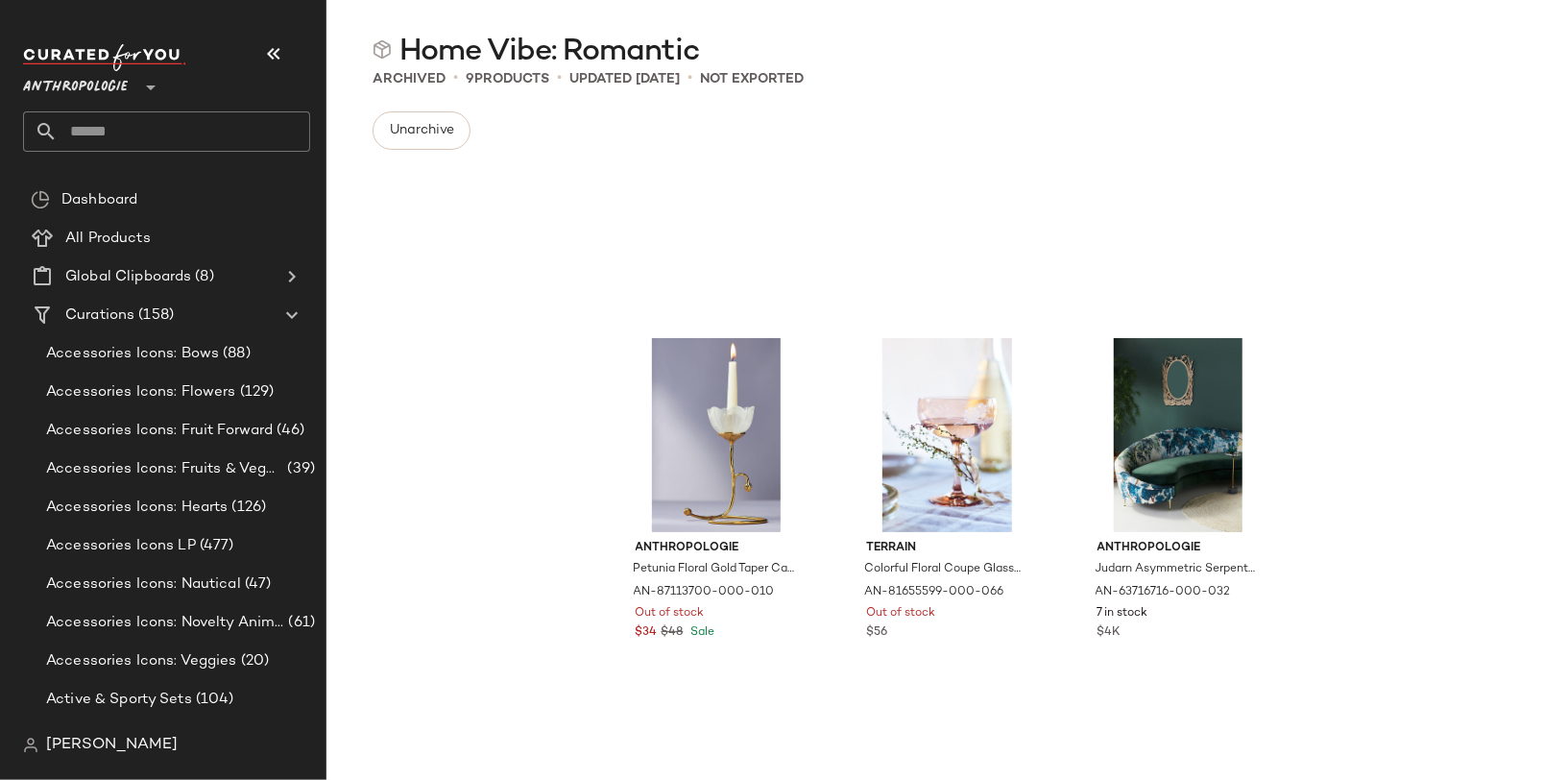
scroll to position [554, 0]
